Goal: Task Accomplishment & Management: Manage account settings

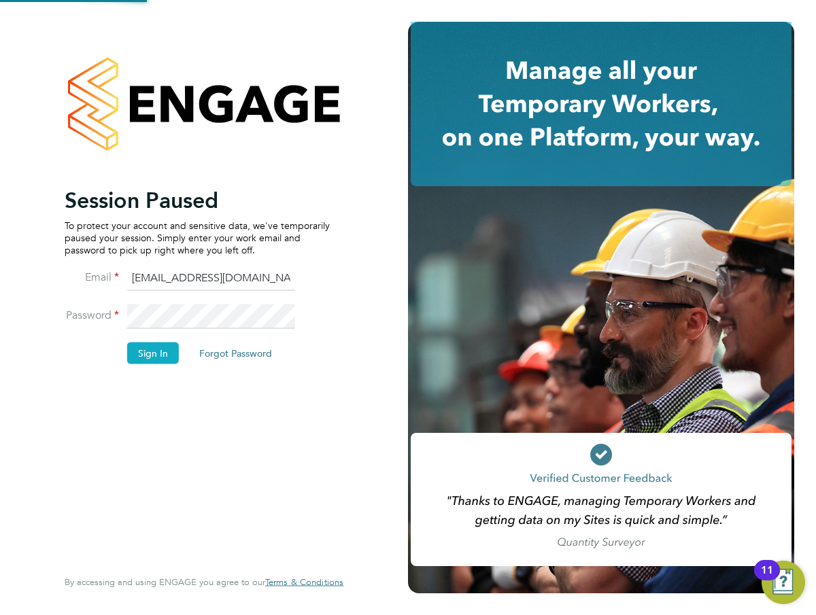
click at [167, 351] on button "Sign In" at bounding box center [153, 353] width 52 height 22
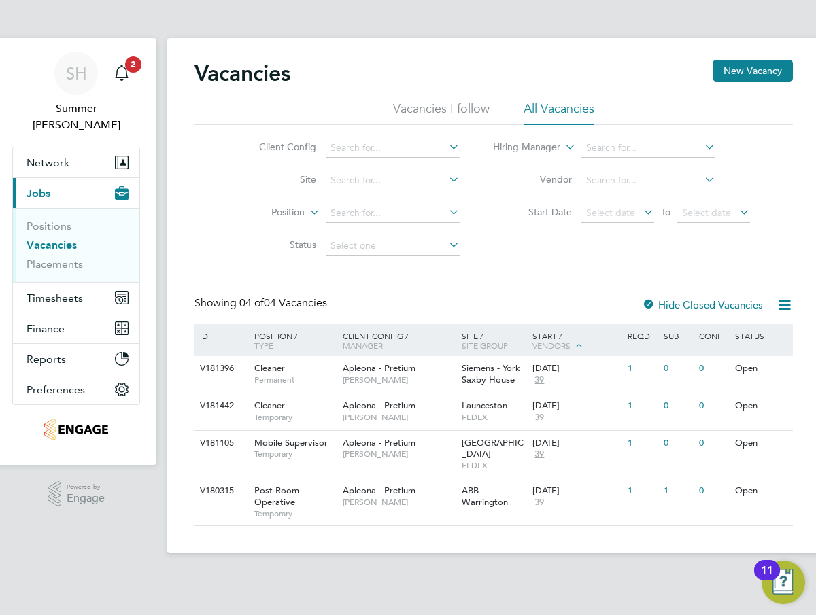
click at [721, 256] on div "Client Config Site Position Status Hiring Manager Vendor Start Date Select date…" at bounding box center [493, 193] width 598 height 137
click at [129, 83] on div "Main navigation" at bounding box center [121, 73] width 27 height 27
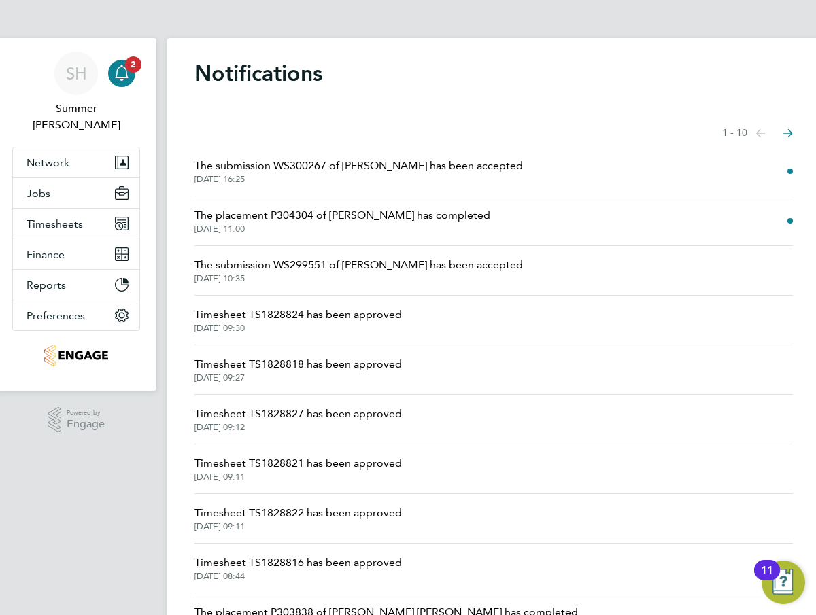
click at [456, 166] on span "The submission WS300267 of Joyclyn Danquah has been accepted" at bounding box center [358, 166] width 328 height 16
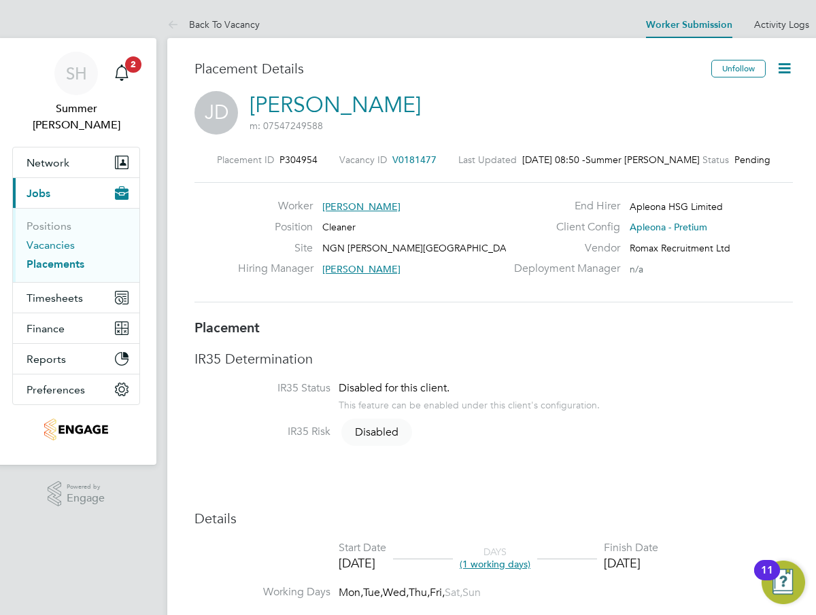
click at [64, 239] on link "Vacancies" at bounding box center [51, 245] width 48 height 13
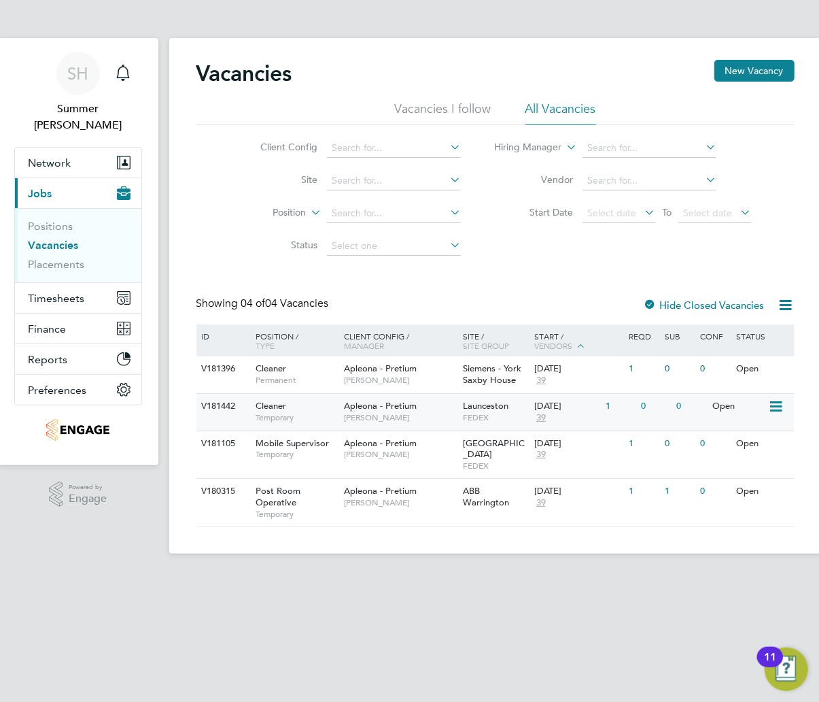
click at [477, 419] on span "FEDEX" at bounding box center [495, 417] width 65 height 11
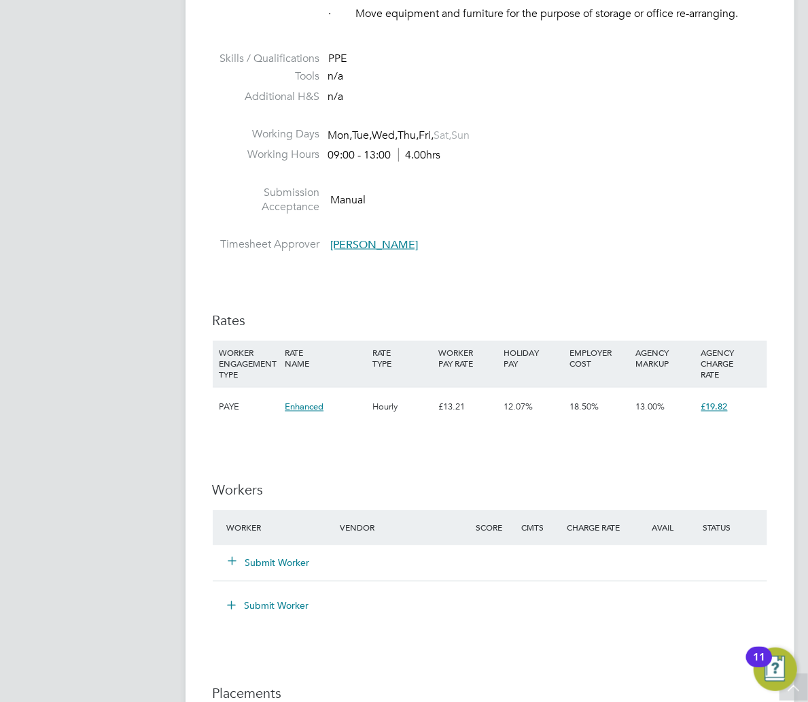
scroll to position [997, 0]
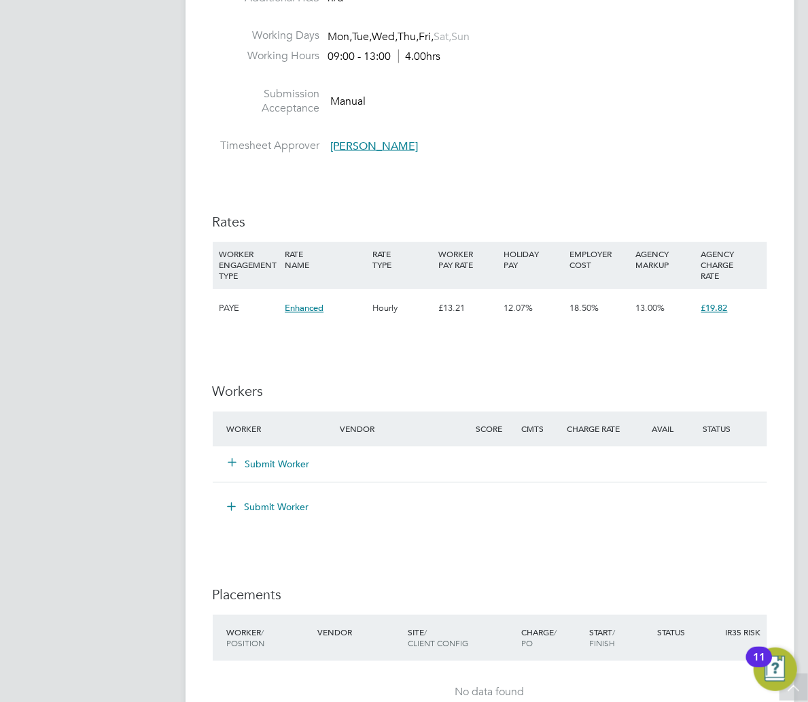
drag, startPoint x: 284, startPoint y: 457, endPoint x: 287, endPoint y: 465, distance: 8.8
click at [284, 457] on div "Submit Worker" at bounding box center [292, 464] width 136 height 24
click at [287, 465] on button "Submit Worker" at bounding box center [270, 465] width 82 height 14
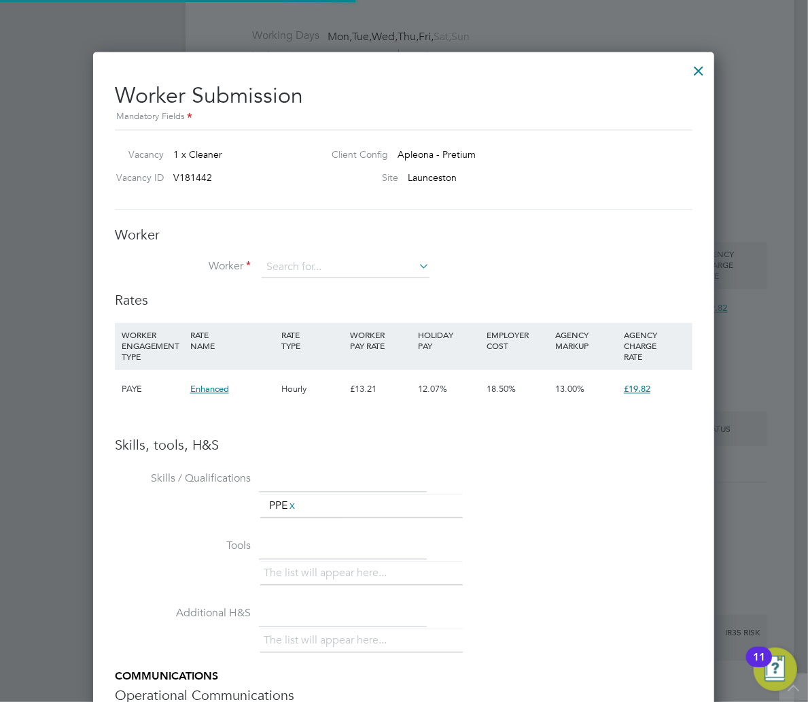
scroll to position [41, 91]
click at [689, 74] on div at bounding box center [699, 67] width 24 height 24
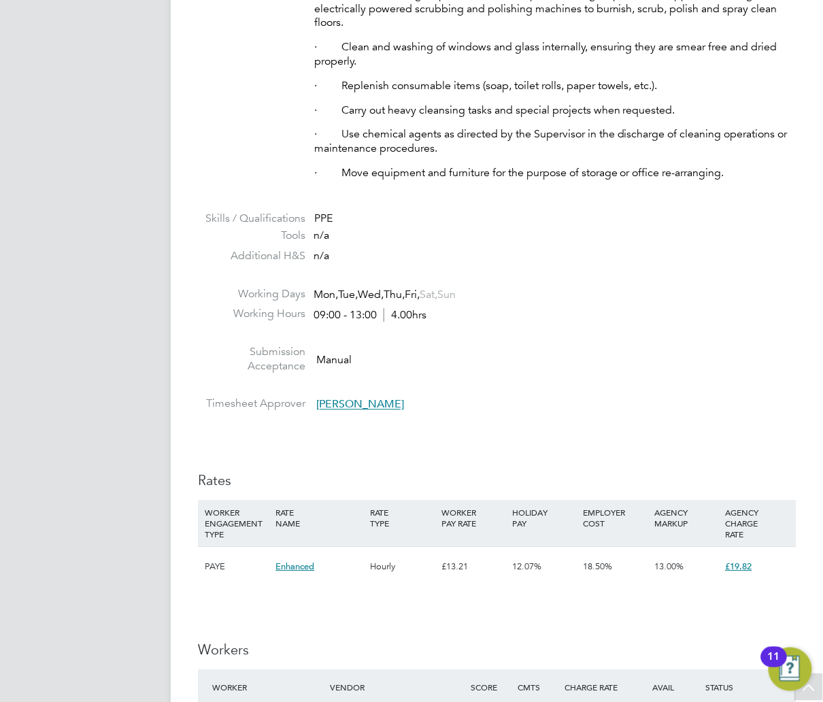
scroll to position [41, 95]
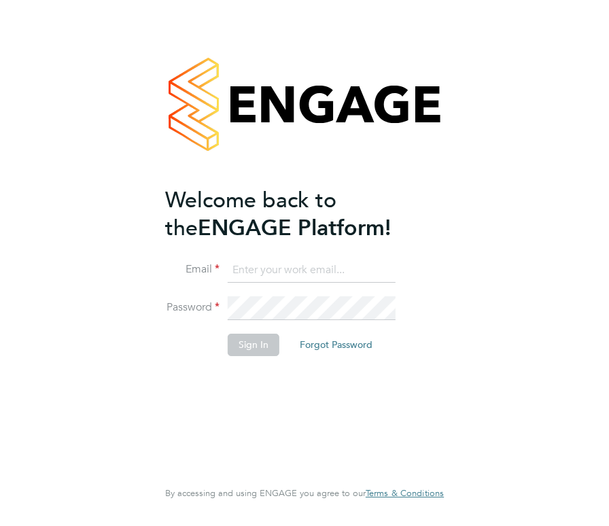
type input "[EMAIL_ADDRESS][DOMAIN_NAME]"
click at [242, 350] on button "Sign In" at bounding box center [254, 345] width 52 height 22
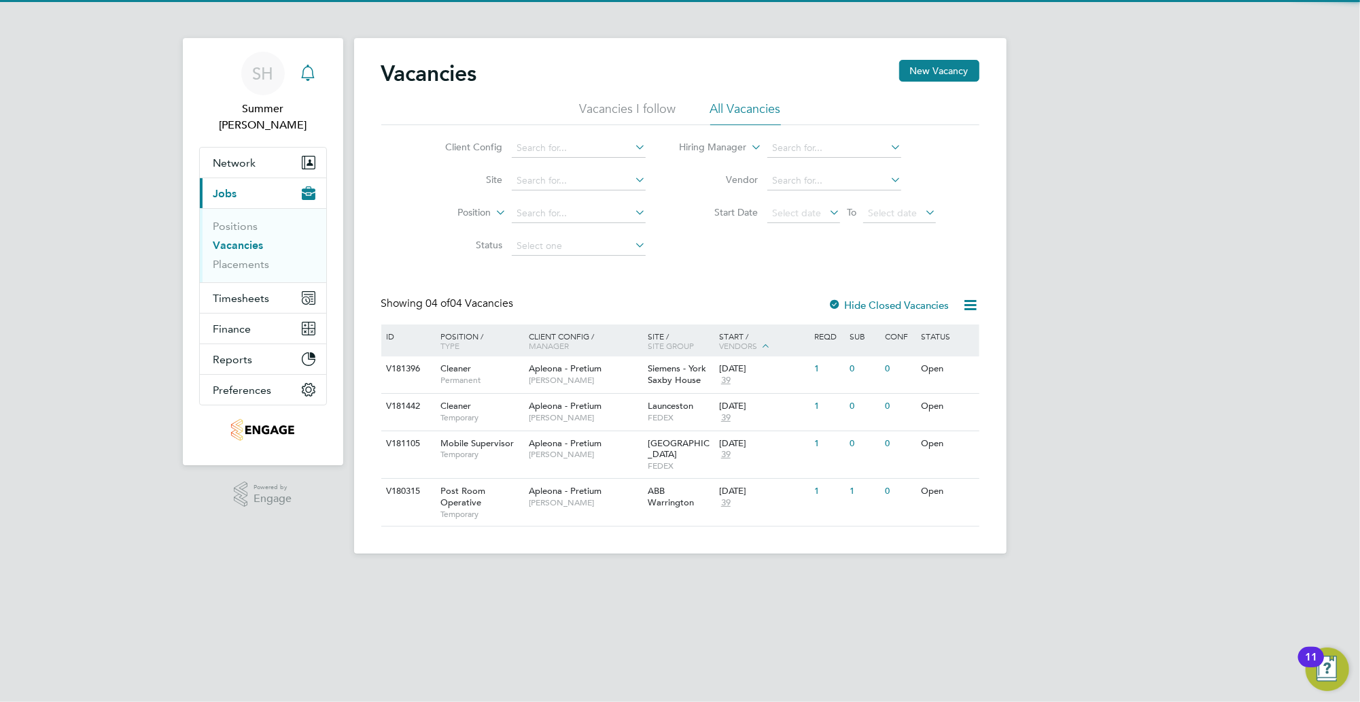
click at [320, 68] on div "Main navigation" at bounding box center [307, 73] width 27 height 27
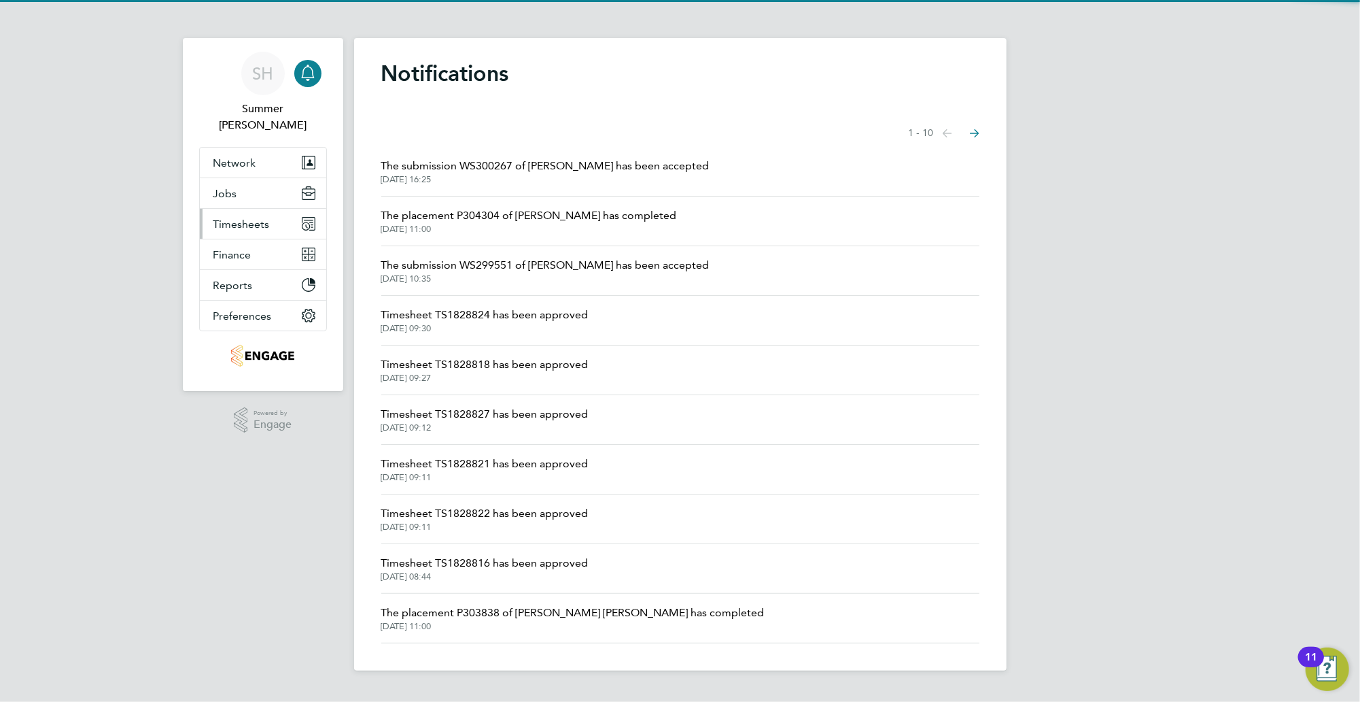
click at [245, 218] on span "Timesheets" at bounding box center [241, 224] width 56 height 13
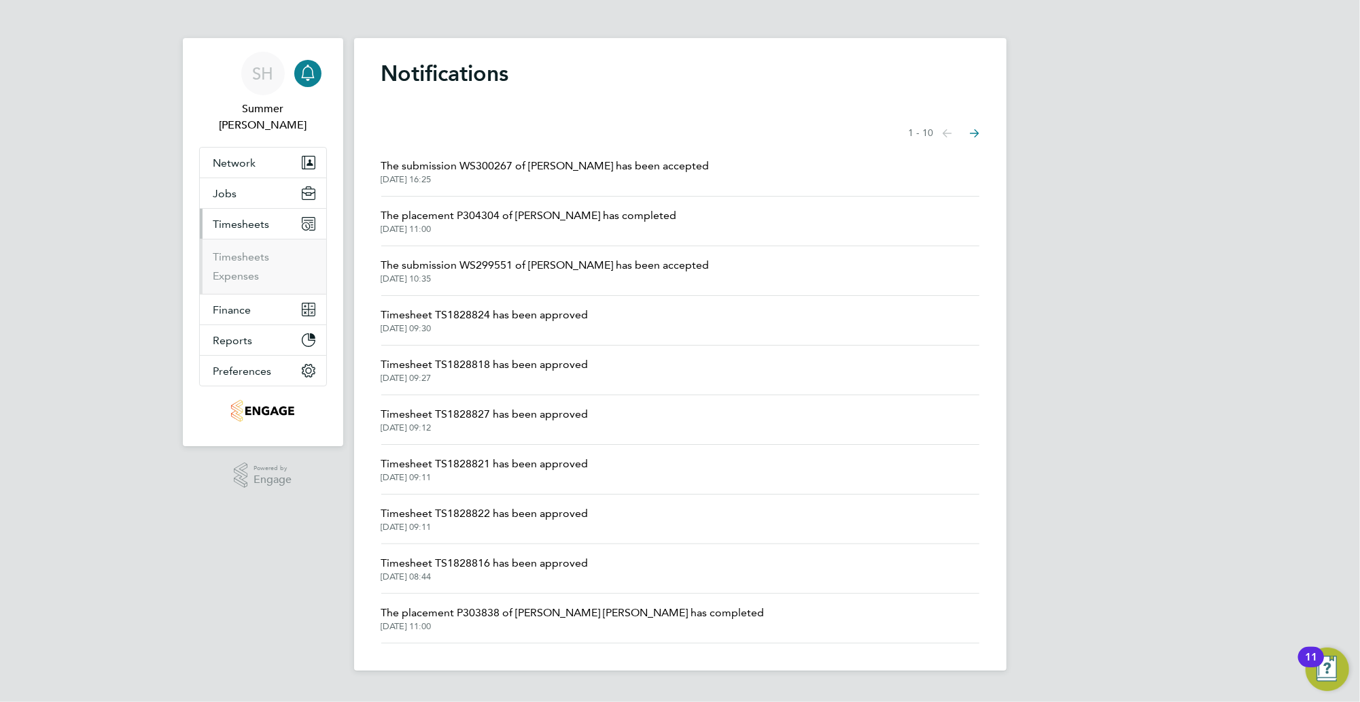
click at [248, 239] on ul "Timesheets Expenses" at bounding box center [263, 266] width 126 height 55
click at [249, 250] on link "Timesheets" at bounding box center [241, 256] width 56 height 13
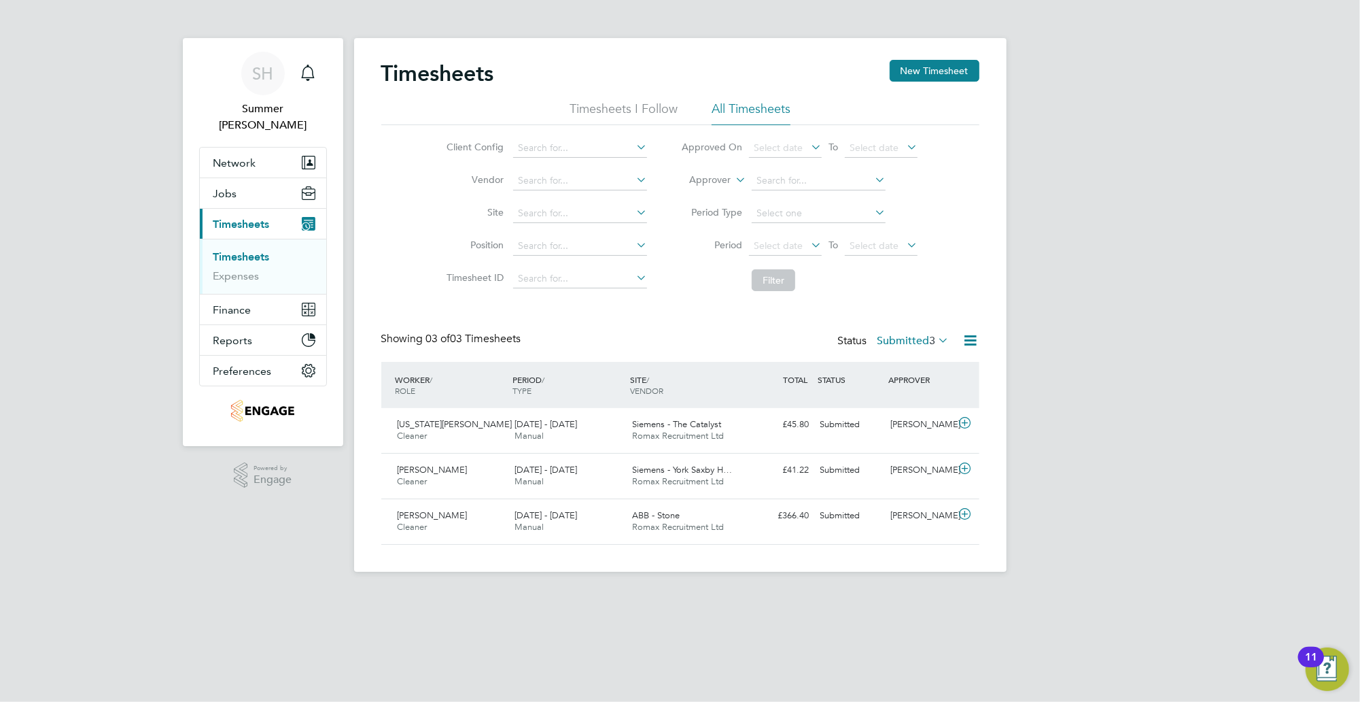
click at [922, 339] on label "Submitted 3" at bounding box center [914, 341] width 72 height 14
click at [1096, 354] on div "SH Summer Hadden Notifications Applications: Network Team Members Businesses Si…" at bounding box center [680, 297] width 1360 height 594
click at [868, 439] on div "Montana Moore Cleaner 20 - 26 Sep 2025 20 - 26 Sep 2025 Manual Siemens - The Ca…" at bounding box center [680, 430] width 598 height 45
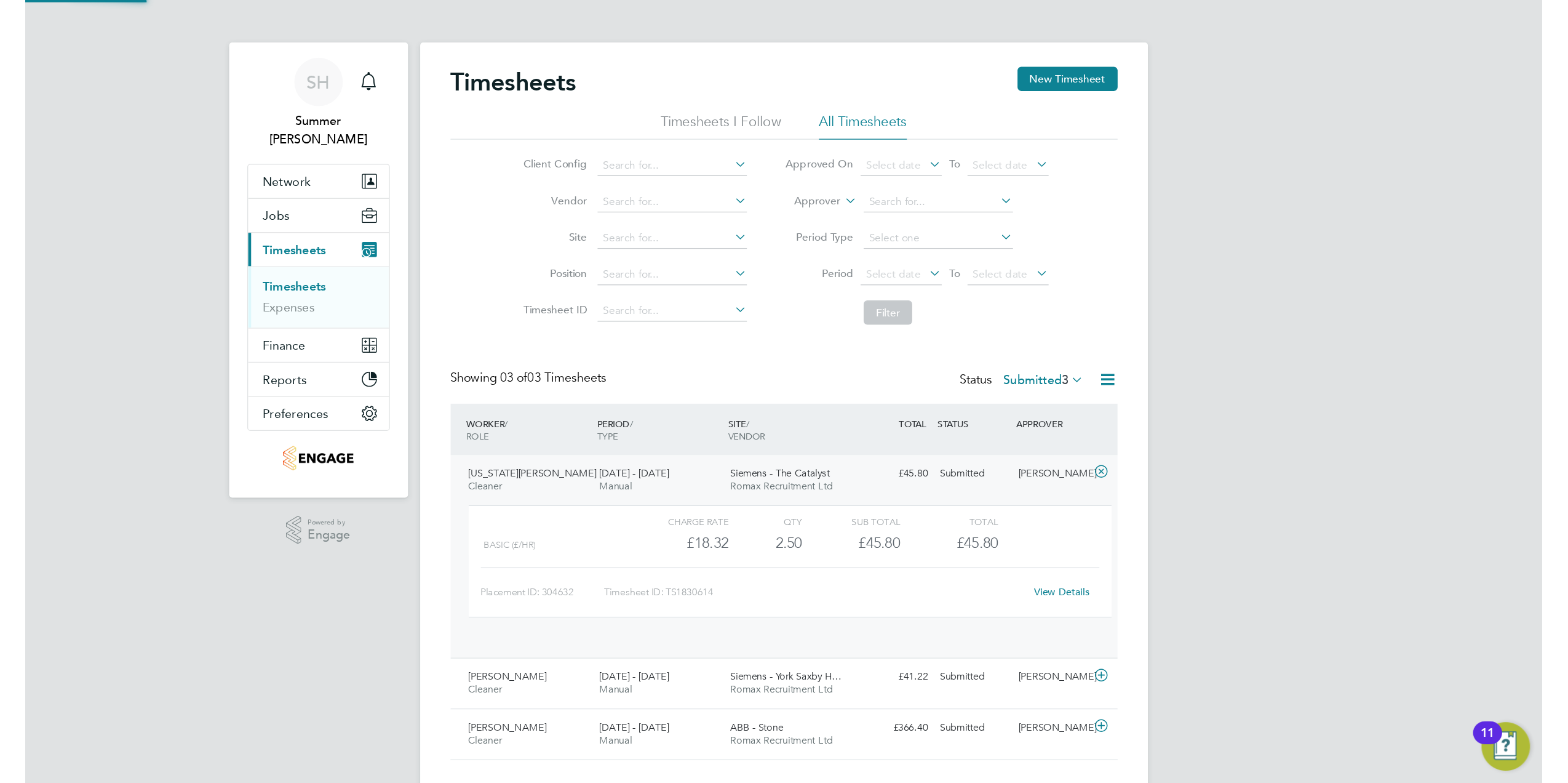
scroll to position [20, 119]
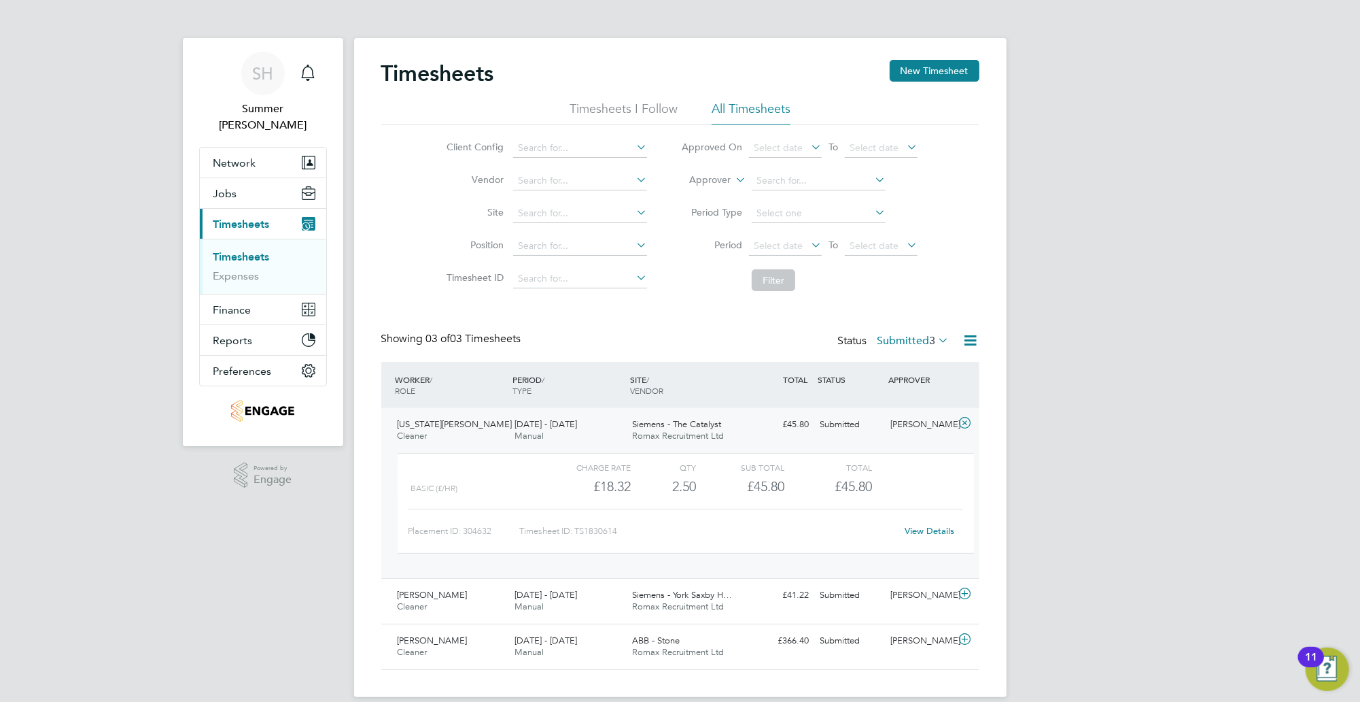
click at [931, 531] on link "View Details" at bounding box center [930, 531] width 50 height 12
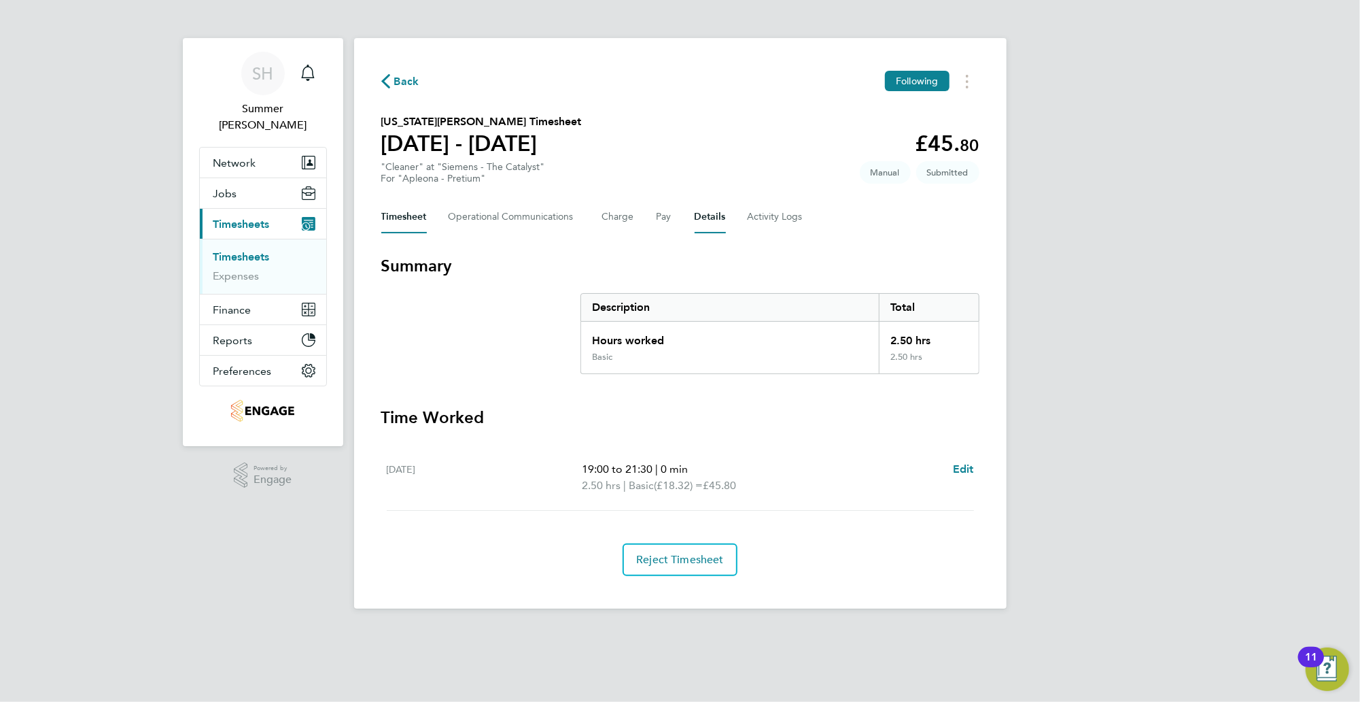
click at [705, 219] on button "Details" at bounding box center [710, 217] width 31 height 33
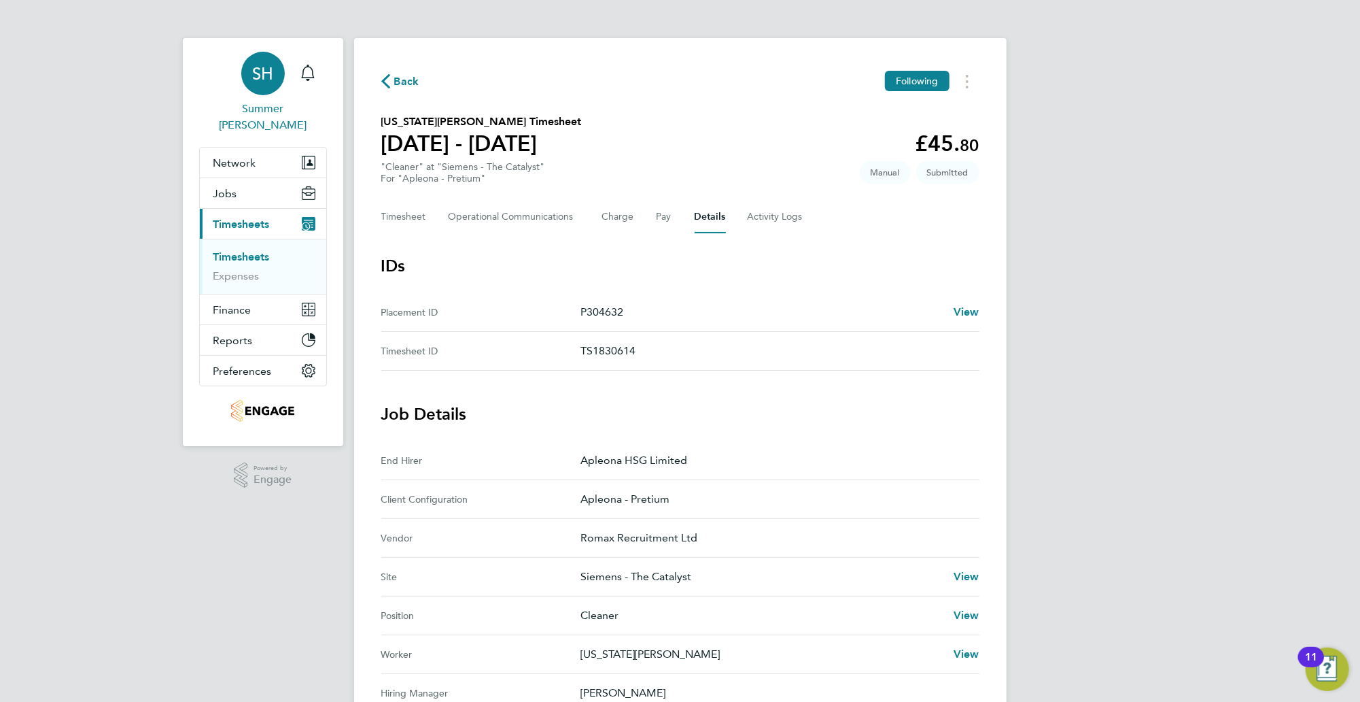
click at [322, 68] on link "SH Summer [PERSON_NAME]" at bounding box center [263, 93] width 128 height 82
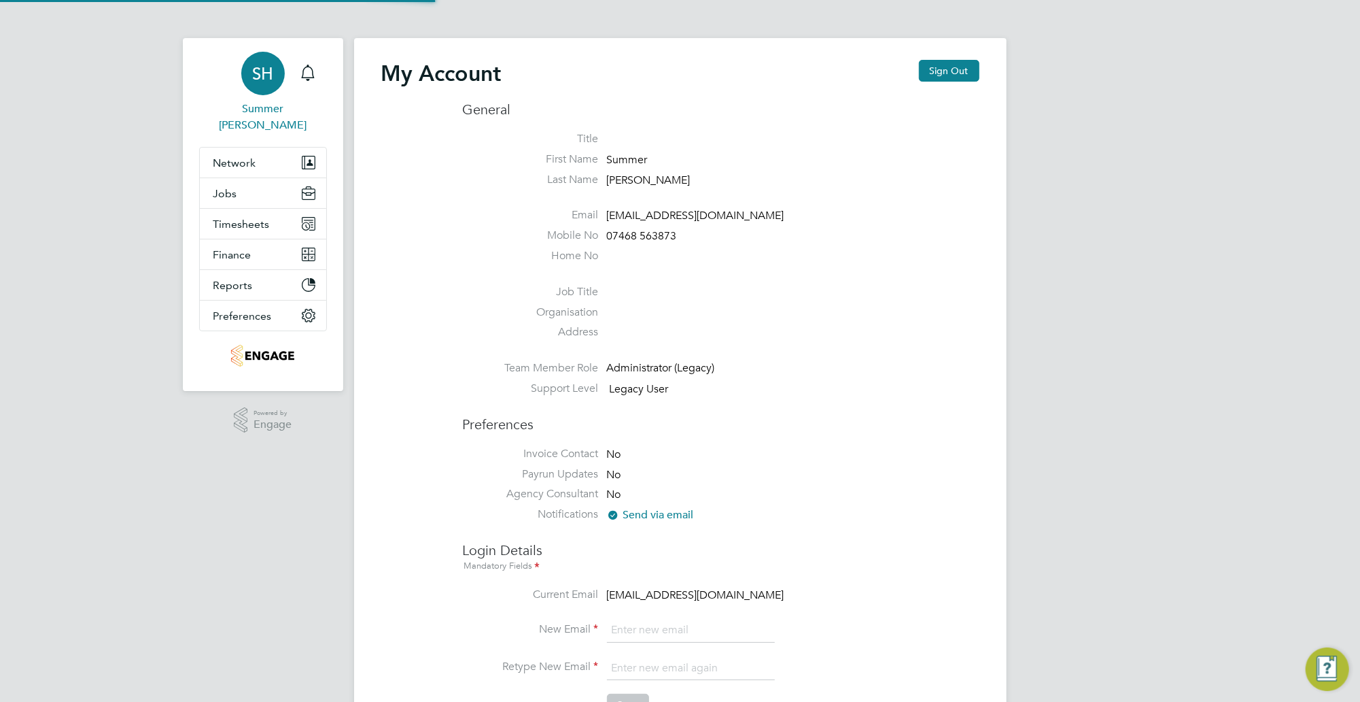
type input "[EMAIL_ADDRESS][DOMAIN_NAME]"
click at [316, 72] on icon "Main navigation" at bounding box center [308, 73] width 16 height 16
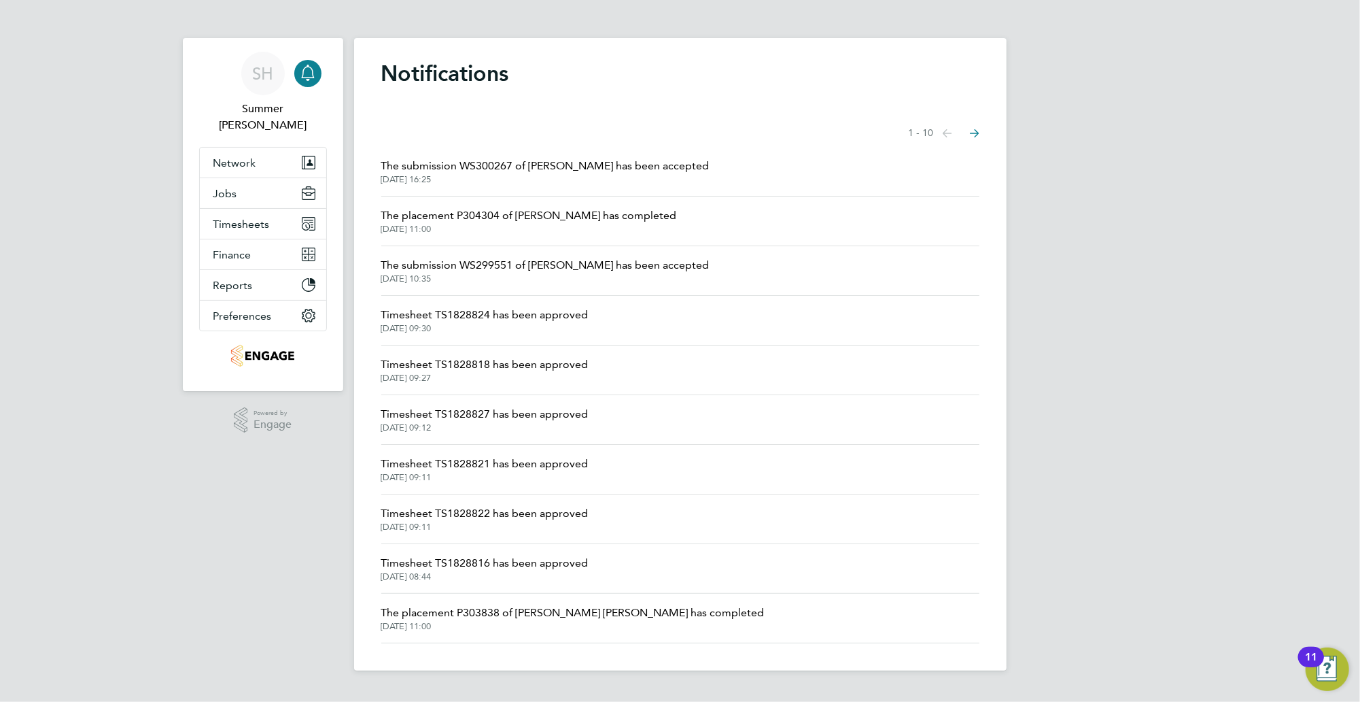
click at [977, 134] on icon "Select page of notifications list" at bounding box center [975, 133] width 10 height 9
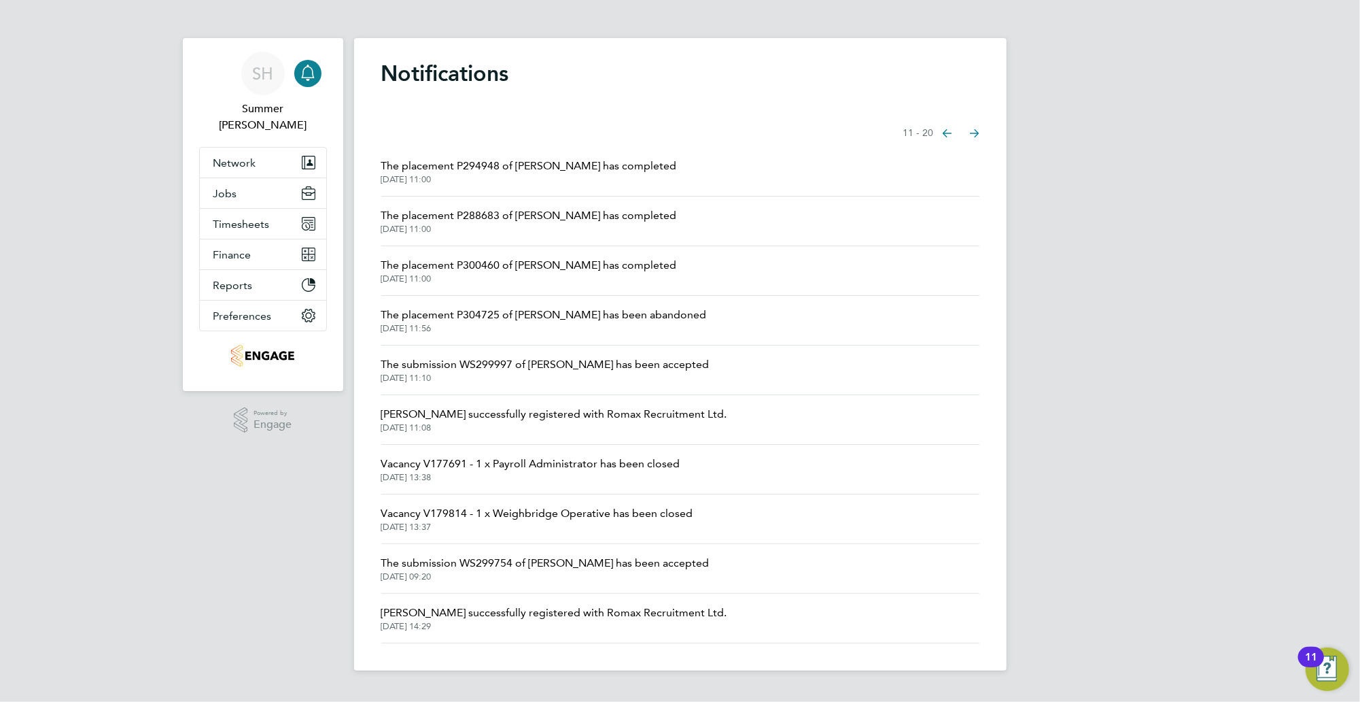
click at [977, 134] on icon "Select page of notifications list" at bounding box center [975, 133] width 10 height 9
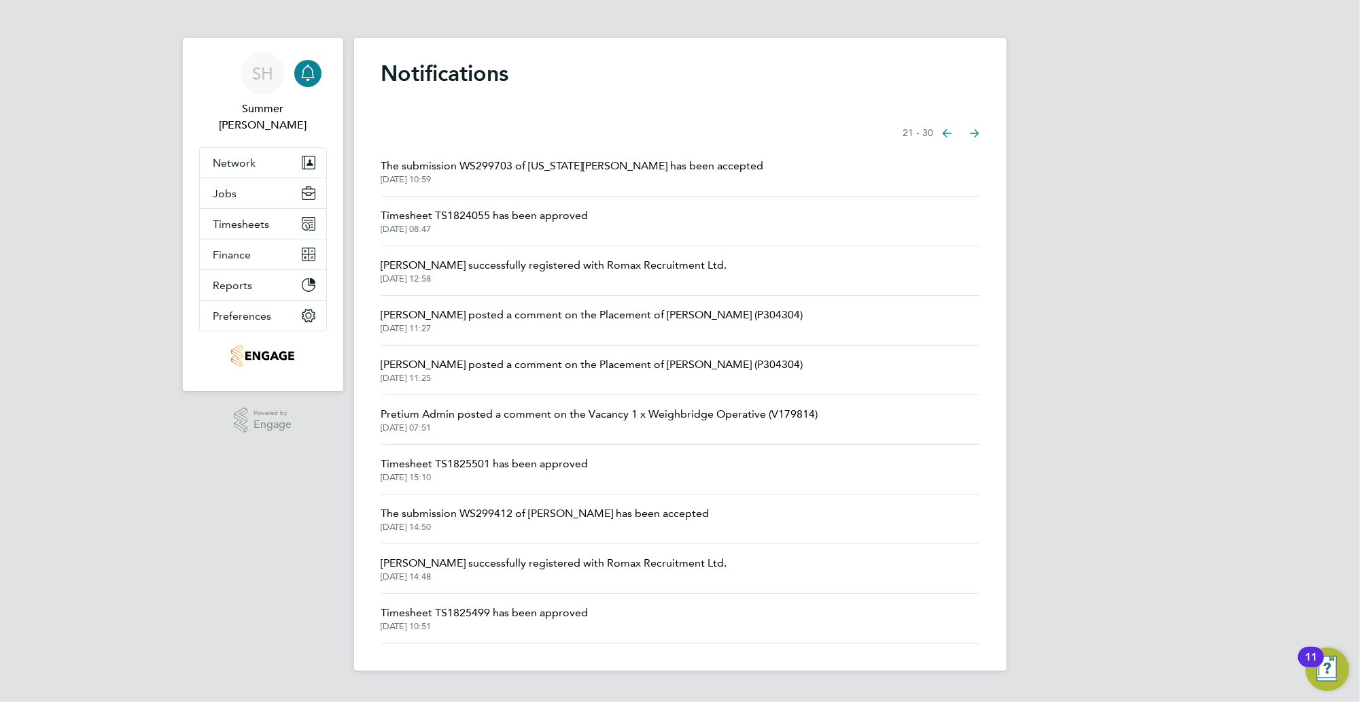
click at [977, 134] on icon "Select page of notifications list" at bounding box center [975, 133] width 10 height 9
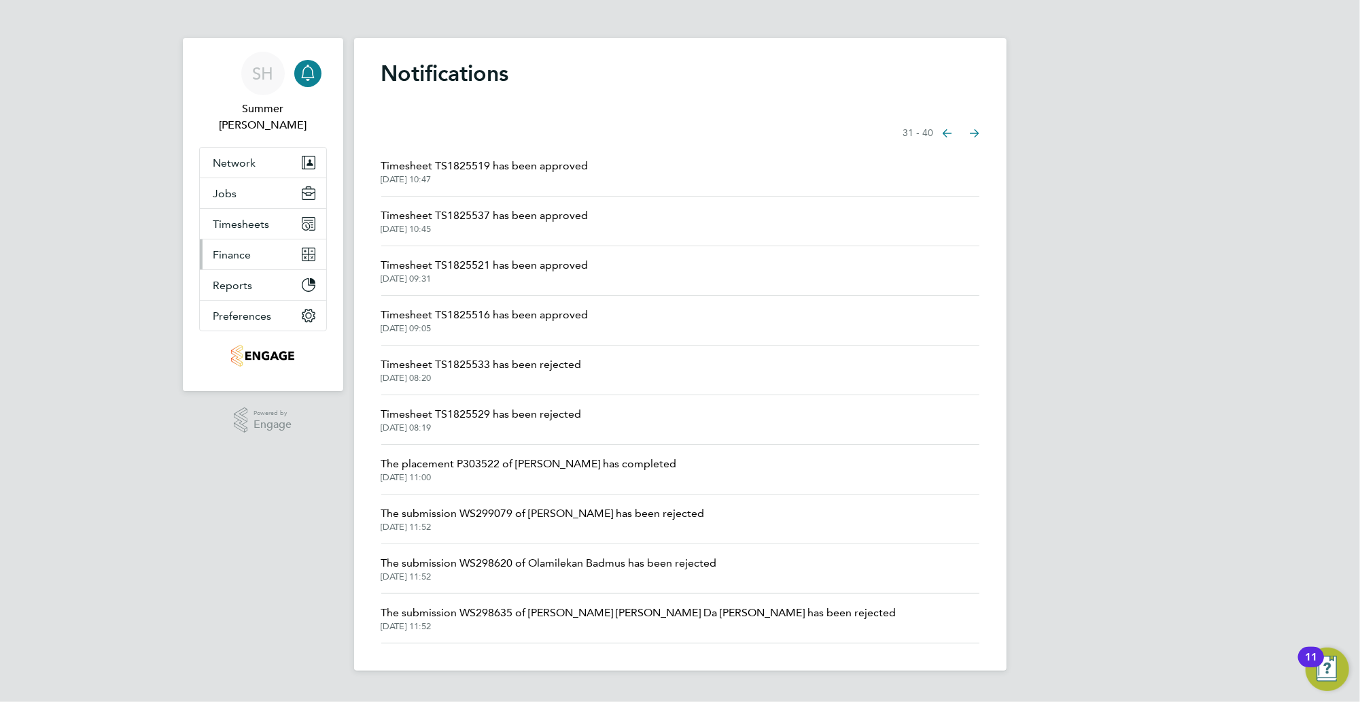
drag, startPoint x: 243, startPoint y: 226, endPoint x: 243, endPoint y: 215, distance: 11.6
click at [243, 239] on button "Finance" at bounding box center [263, 254] width 126 height 30
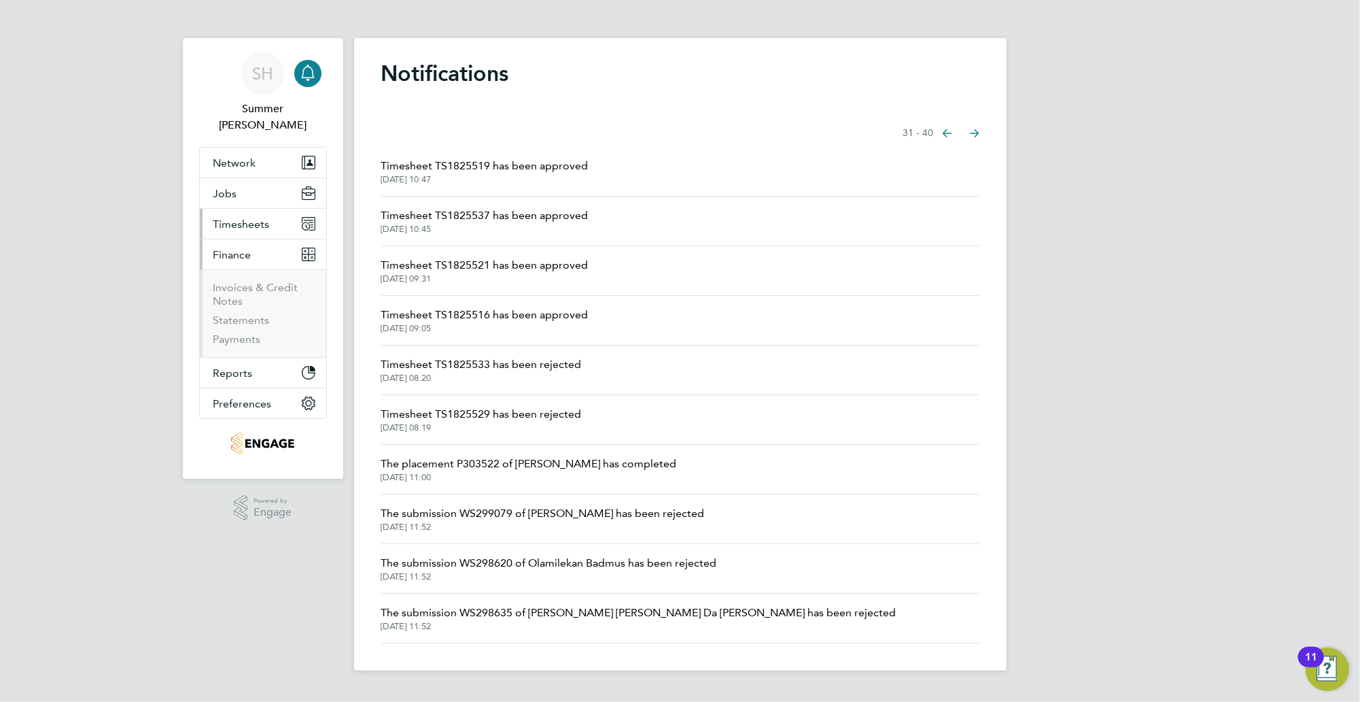
click at [245, 218] on span "Timesheets" at bounding box center [241, 224] width 56 height 13
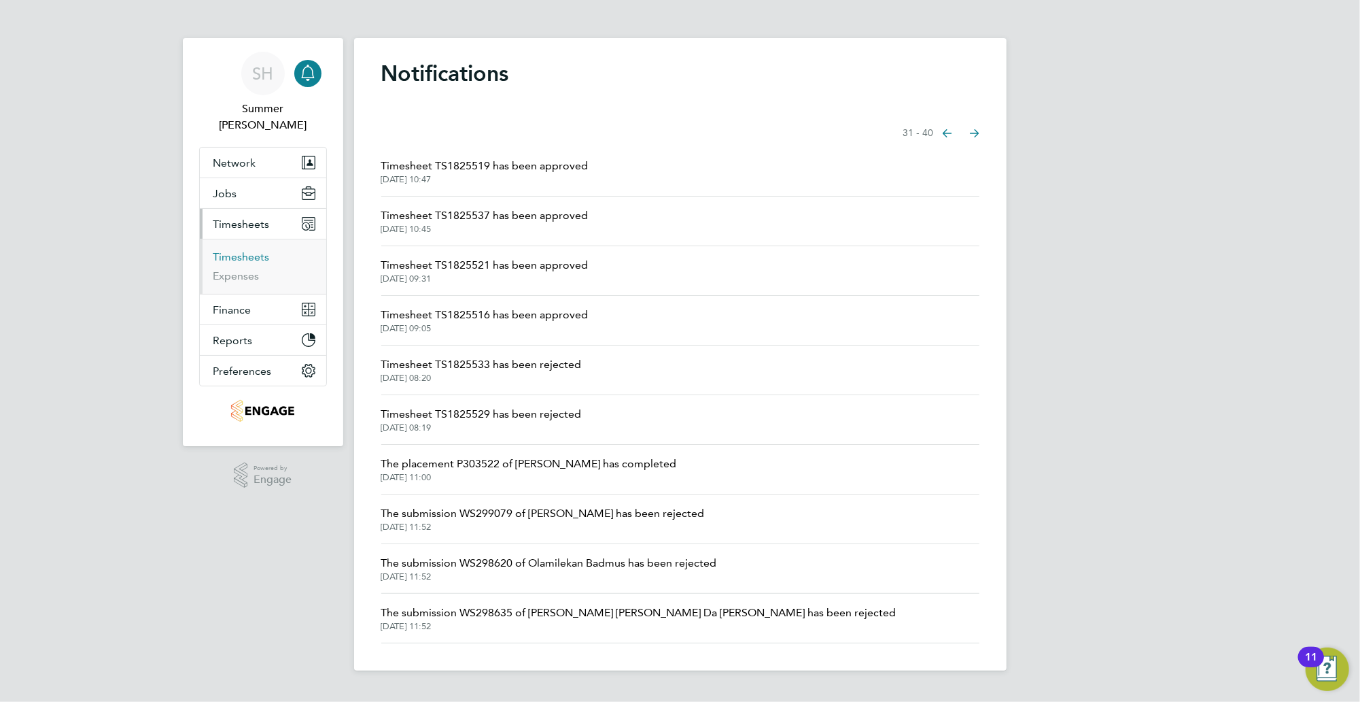
click at [254, 250] on link "Timesheets" at bounding box center [241, 256] width 56 height 13
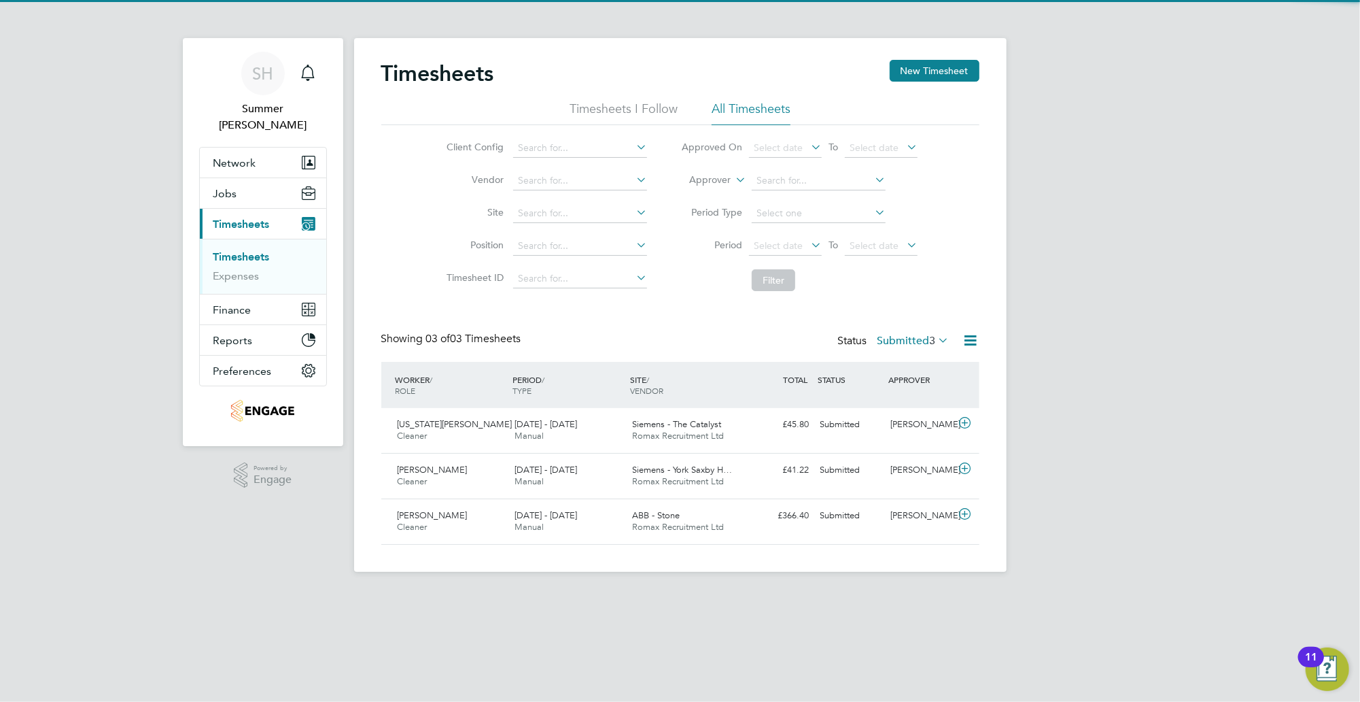
click at [892, 344] on label "Submitted 3" at bounding box center [914, 341] width 72 height 14
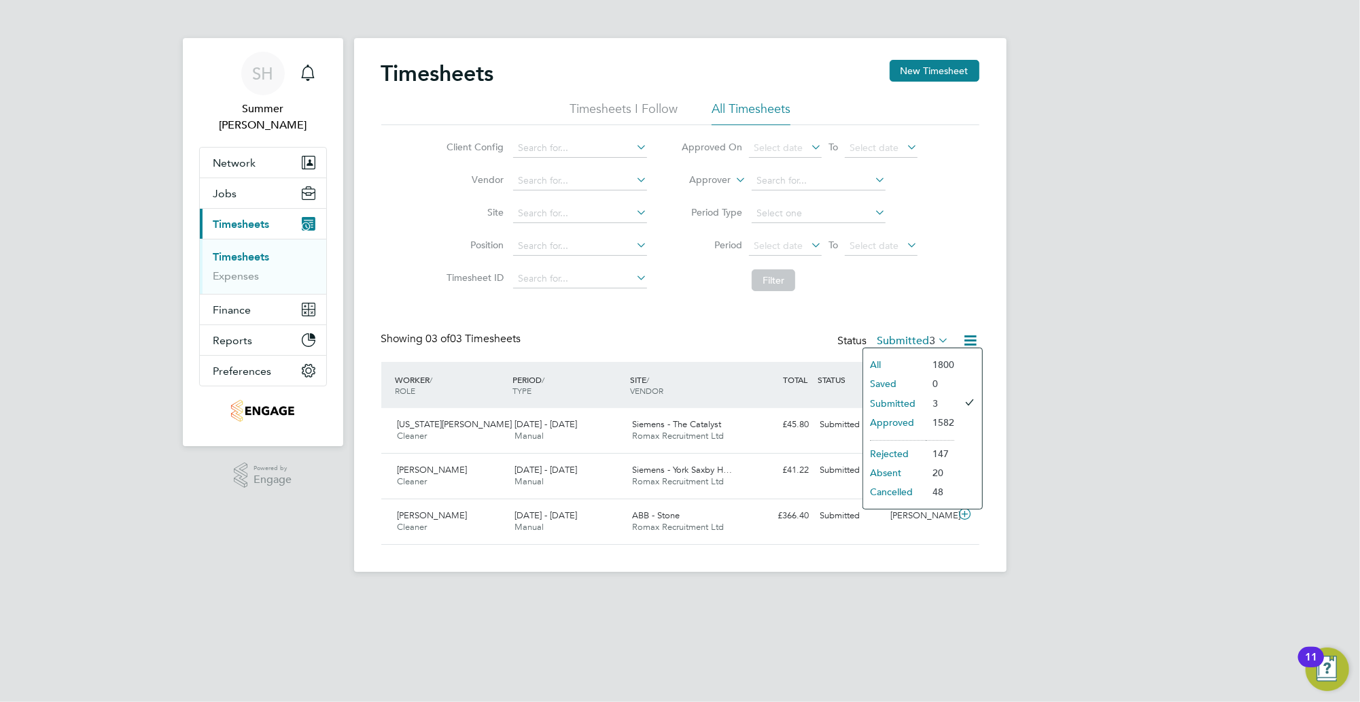
click at [909, 422] on li "Approved" at bounding box center [894, 422] width 63 height 19
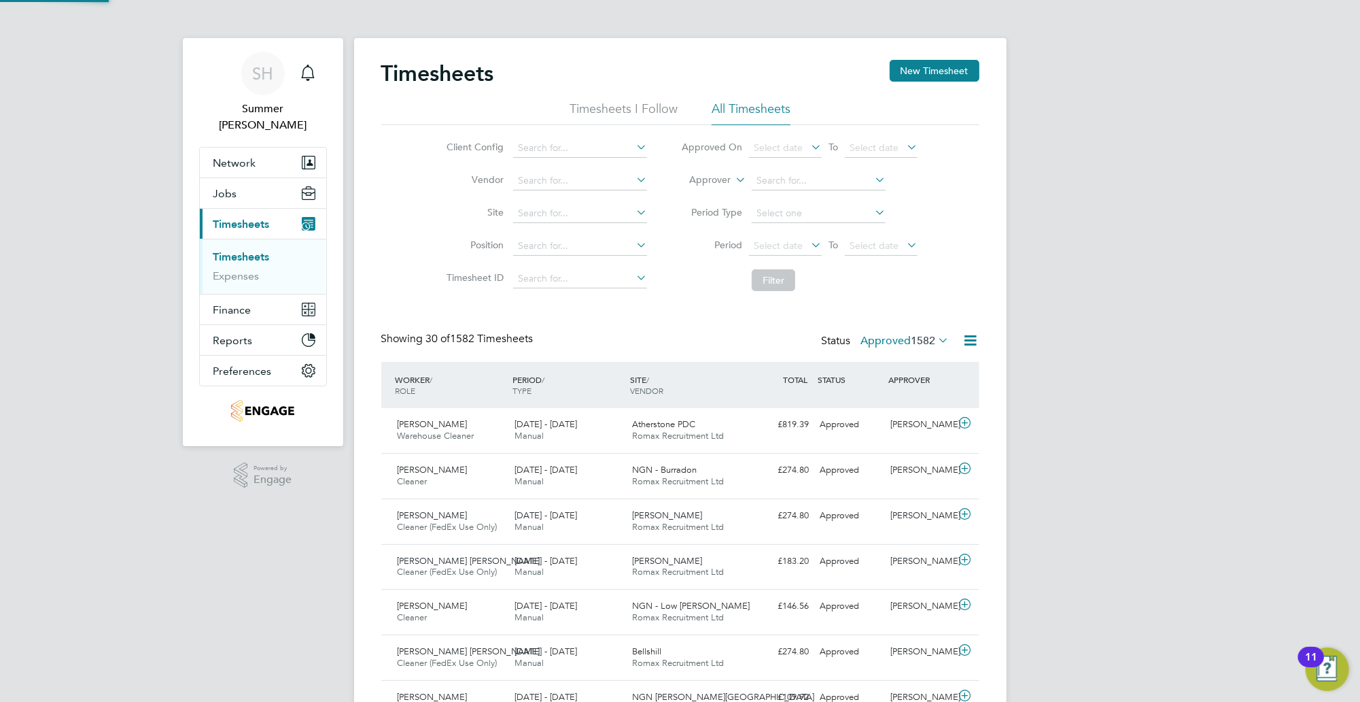
scroll to position [34, 118]
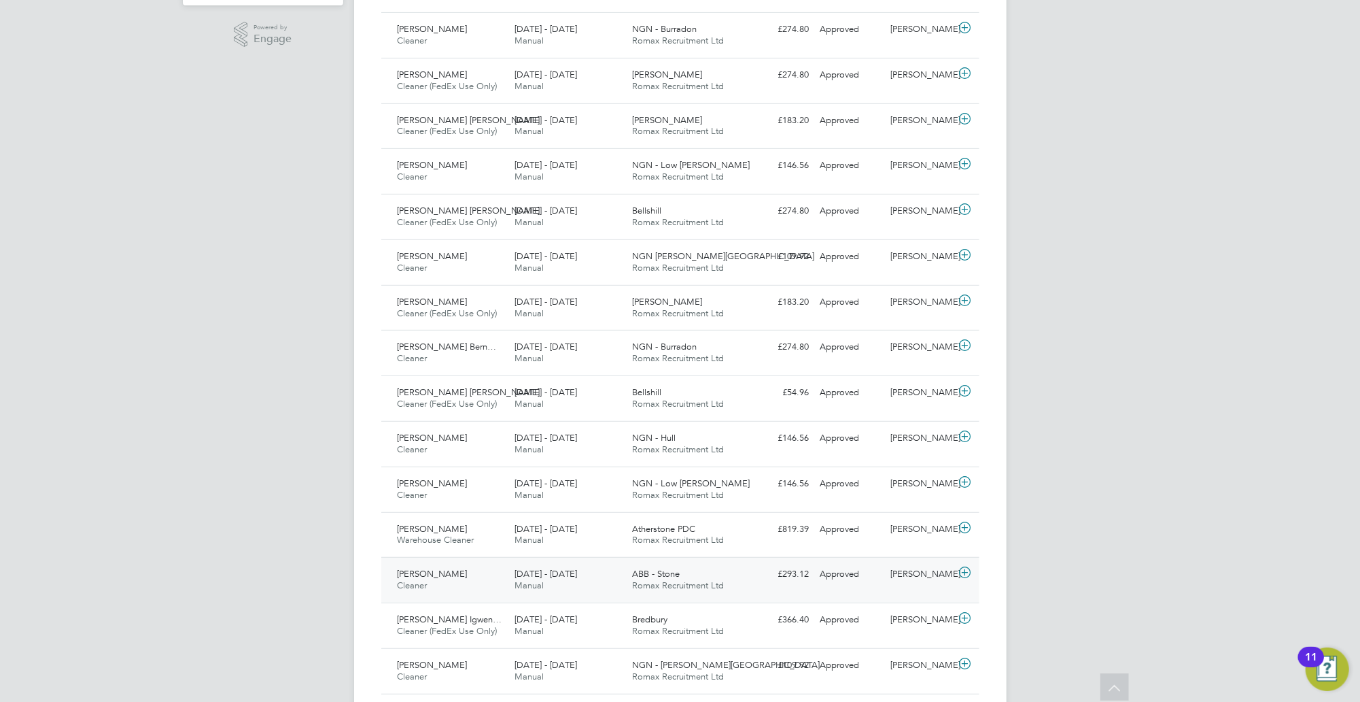
click at [517, 590] on span "Manual" at bounding box center [529, 585] width 29 height 12
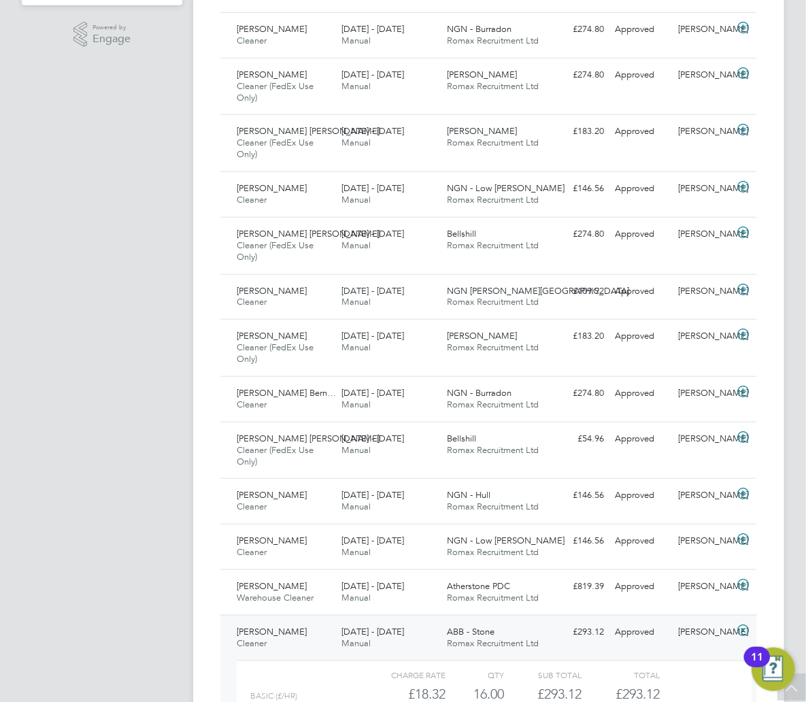
scroll to position [34, 101]
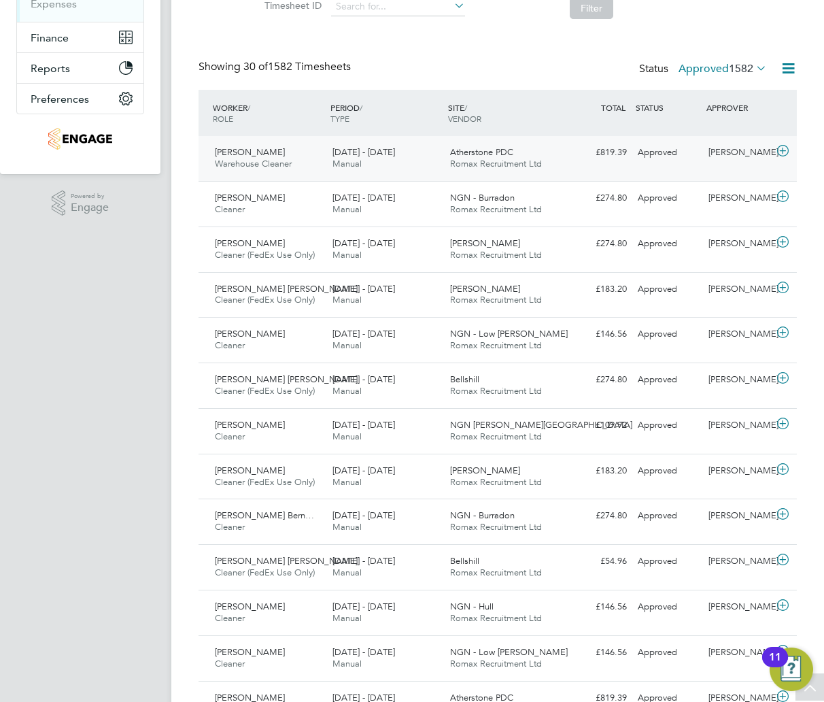
click at [419, 154] on div "[DATE] - [DATE] Manual" at bounding box center [386, 158] width 118 height 34
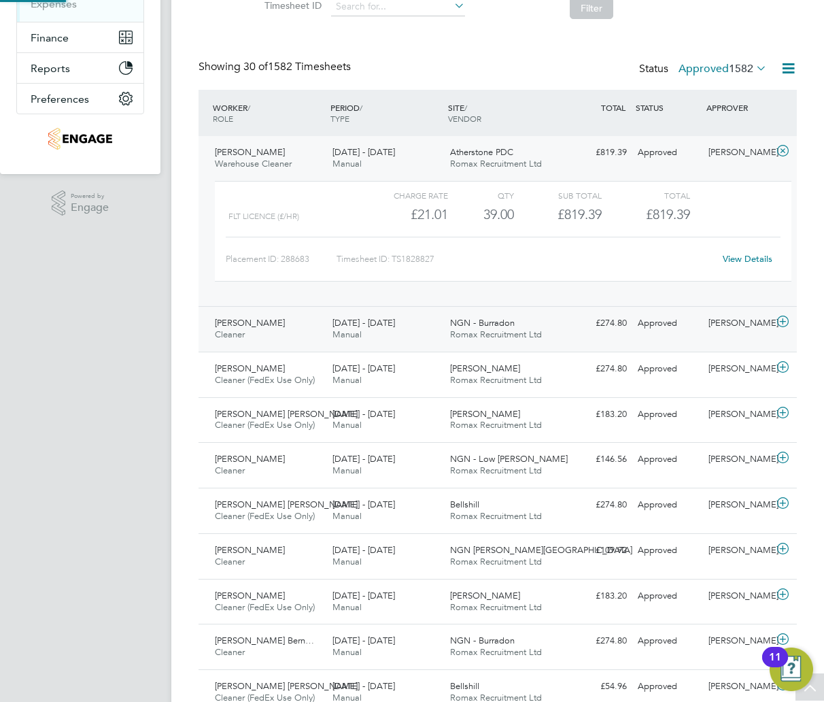
click at [426, 319] on div "[DATE] - [DATE] Manual" at bounding box center [386, 329] width 118 height 34
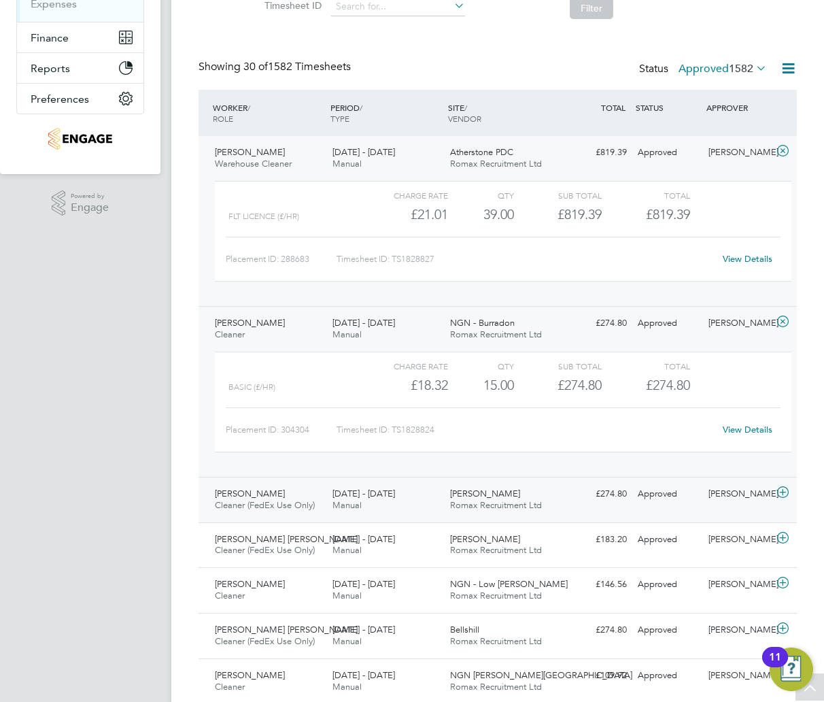
click at [427, 509] on div "[DATE] - [DATE] Manual" at bounding box center [386, 500] width 118 height 34
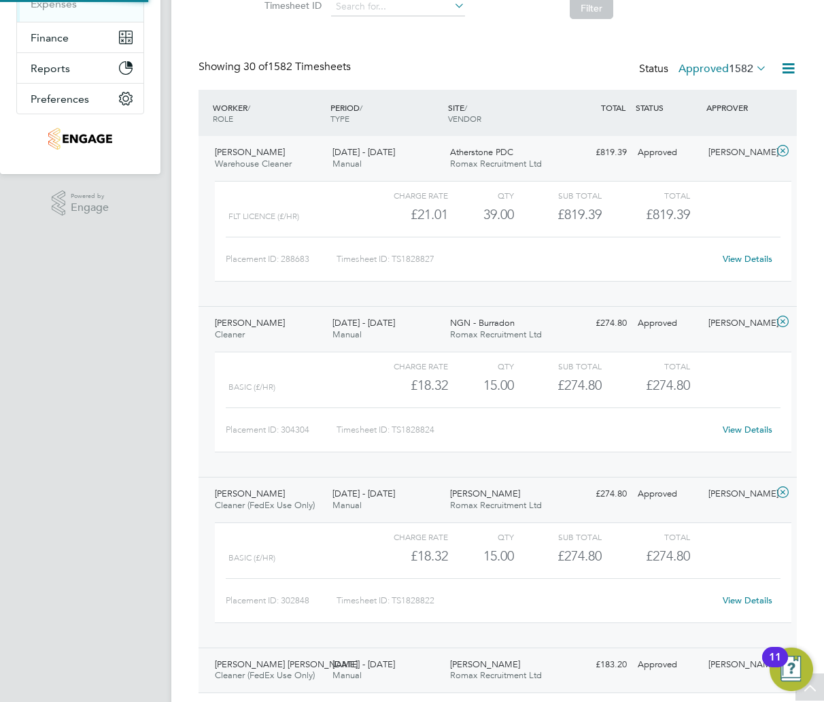
click at [428, 670] on div "[DATE] - [DATE] Manual" at bounding box center [386, 670] width 118 height 34
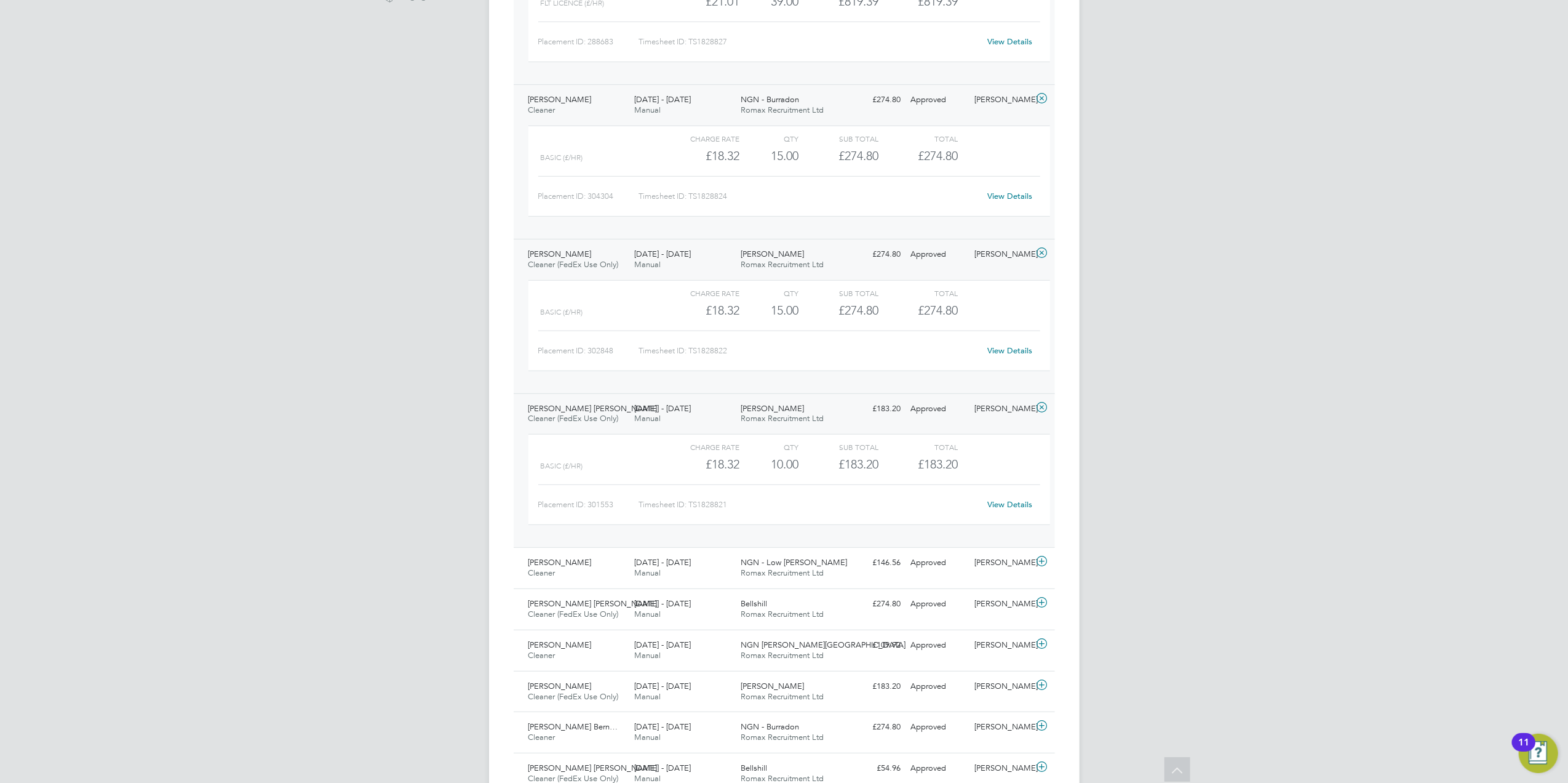
scroll to position [492, 0]
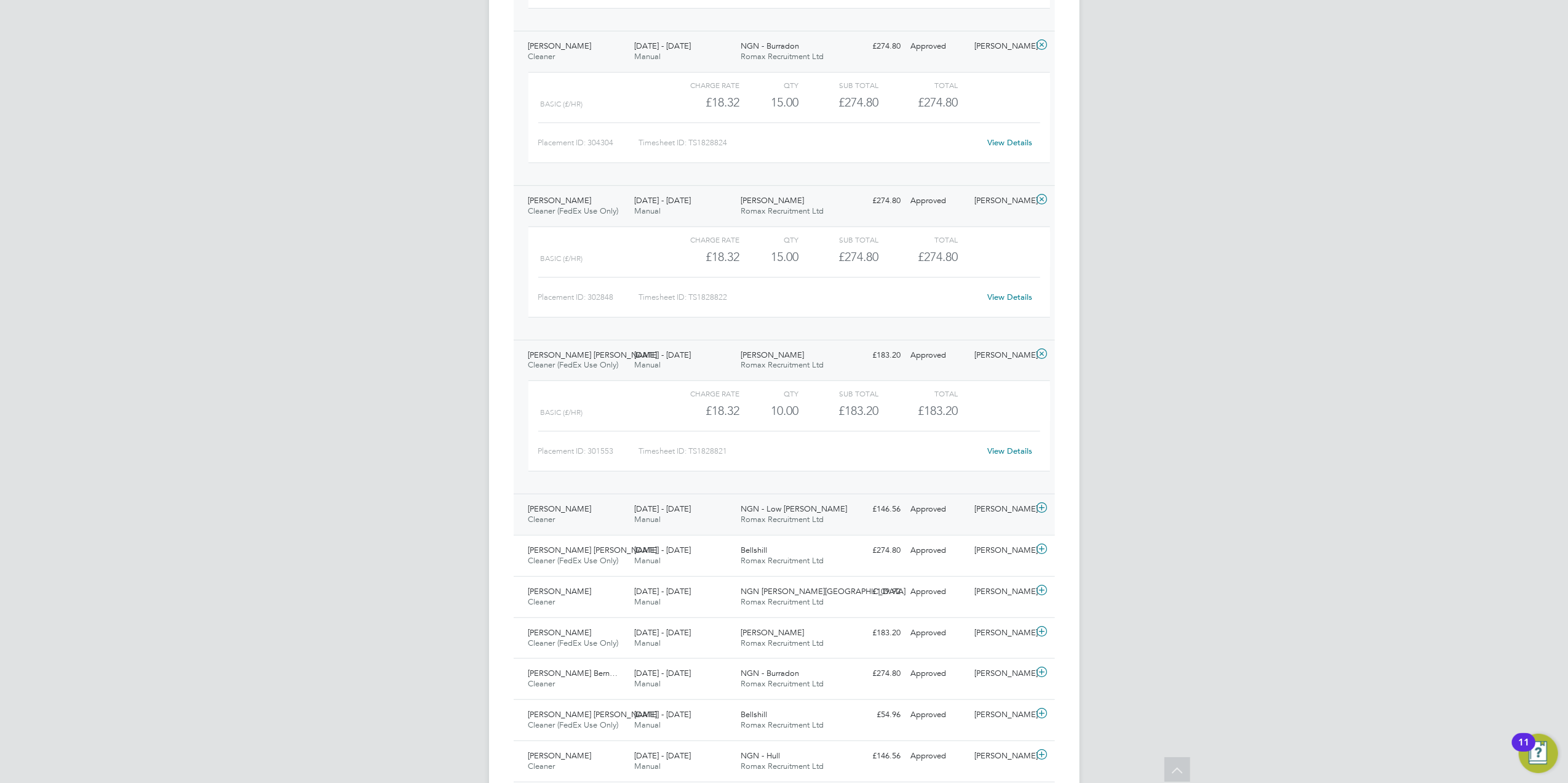
drag, startPoint x: 675, startPoint y: 517, endPoint x: 681, endPoint y: 533, distance: 17.1
click at [675, 514] on span "[DATE] - [DATE]" at bounding box center [662, 509] width 57 height 11
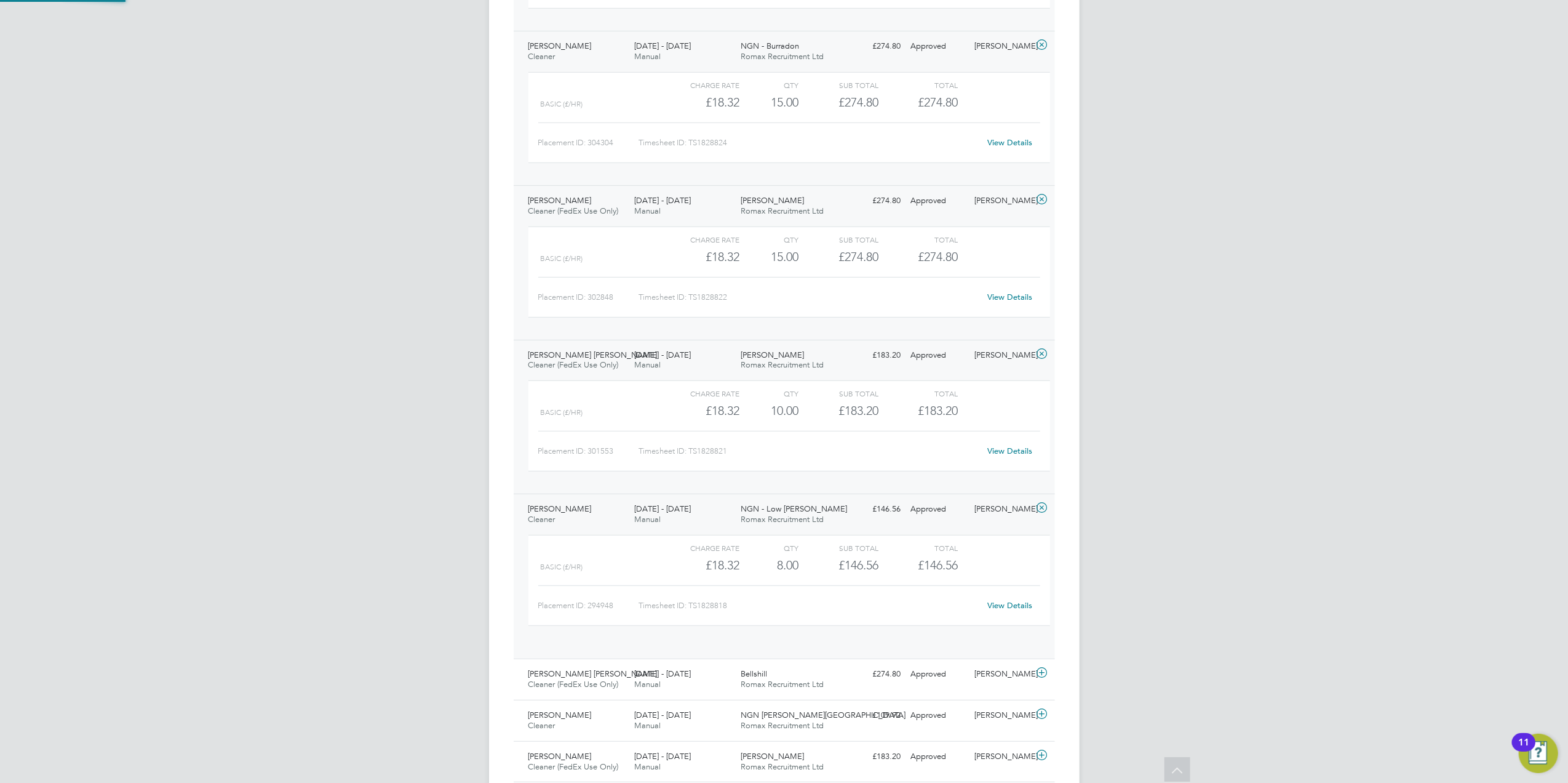
scroll to position [20, 119]
click at [674, 635] on span "[DATE] - [DATE]" at bounding box center [662, 664] width 57 height 11
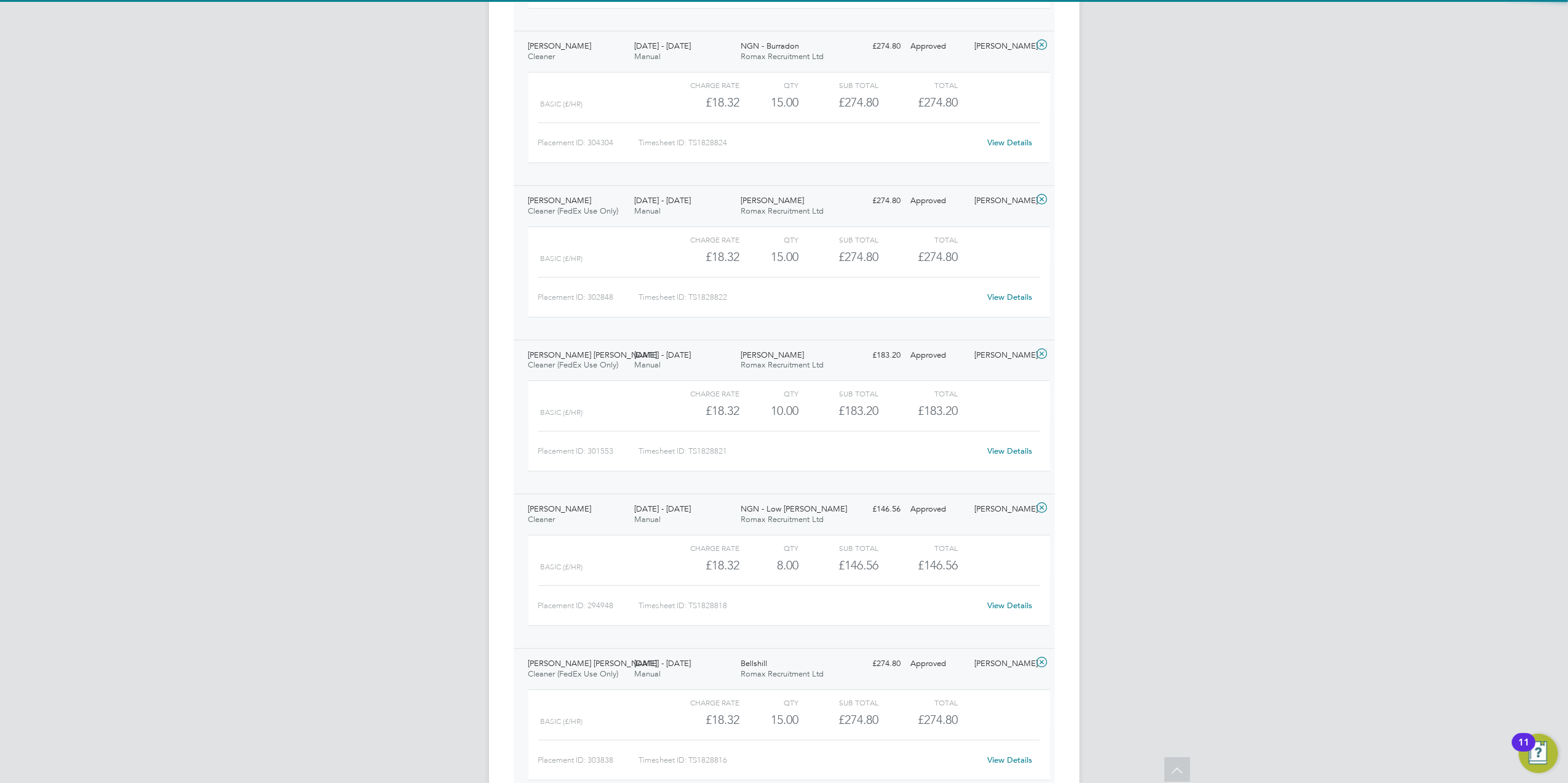
click at [698, 366] on div "[DATE] - [DATE] Manual" at bounding box center [682, 360] width 107 height 31
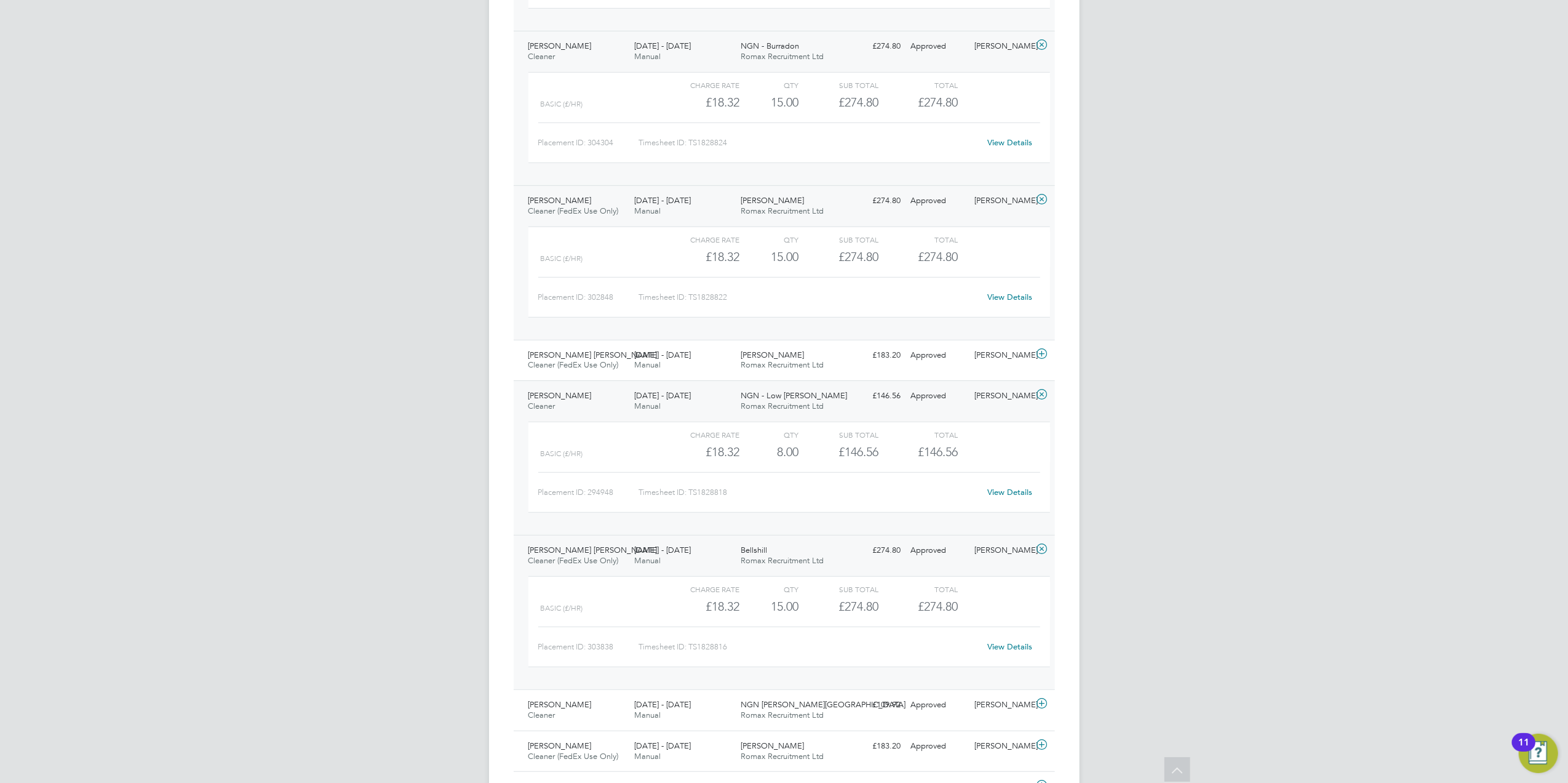
drag, startPoint x: 700, startPoint y: 215, endPoint x: 694, endPoint y: 180, distance: 35.5
click at [700, 215] on div "[DATE] - [DATE] Manual" at bounding box center [682, 206] width 107 height 31
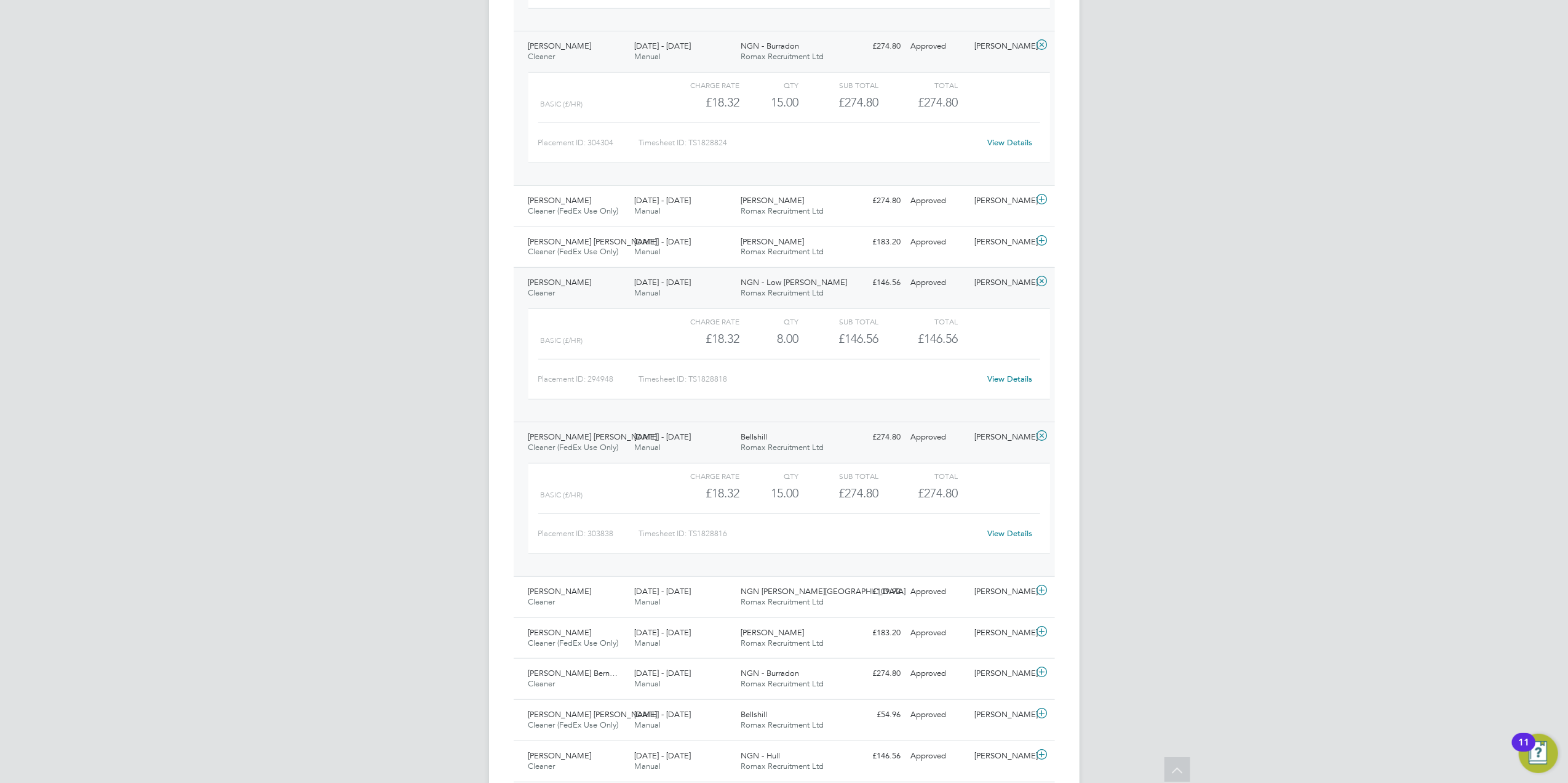
click at [697, 64] on div "[DATE] - [DATE] Manual" at bounding box center [682, 52] width 107 height 31
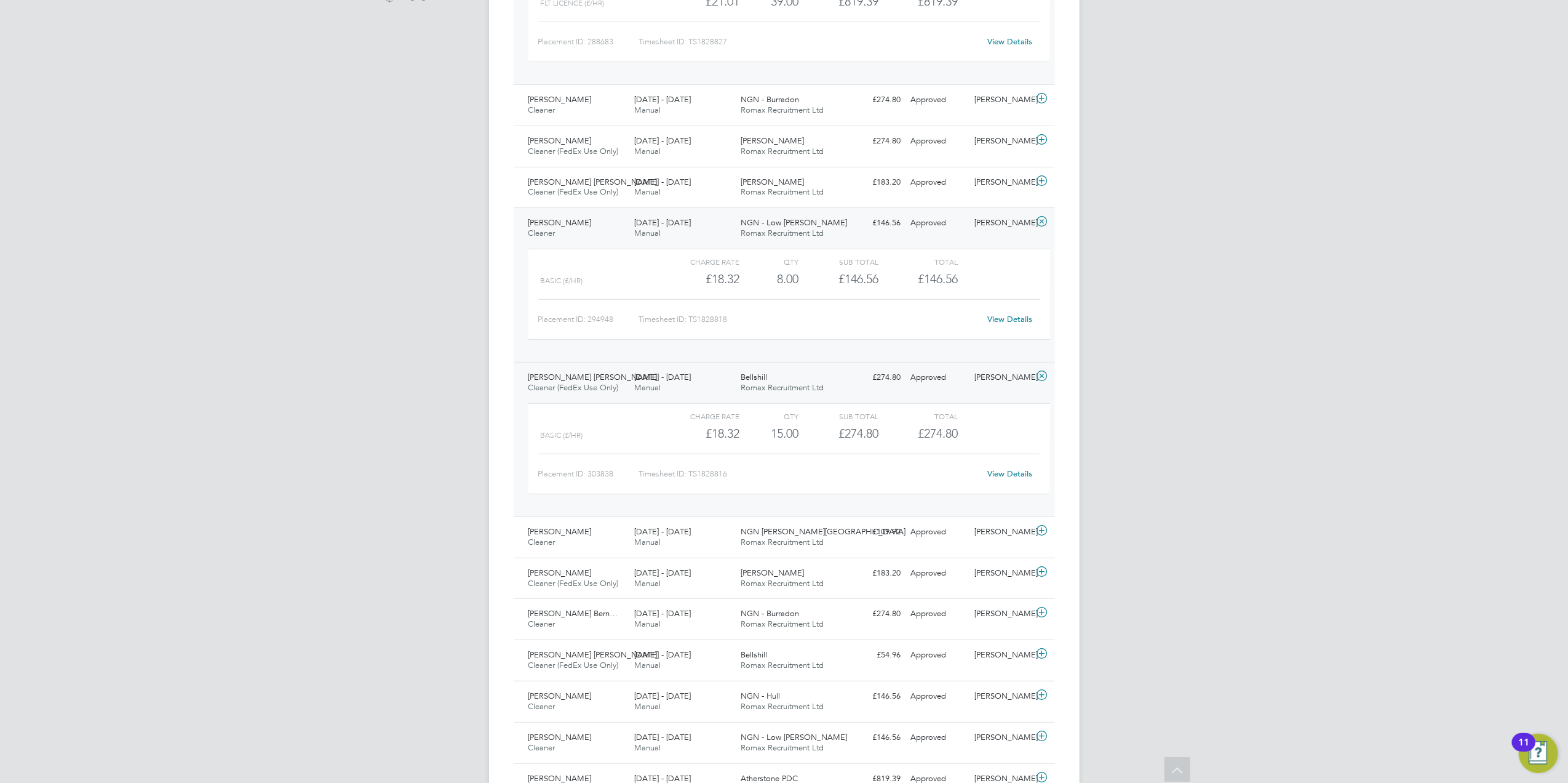
scroll to position [328, 0]
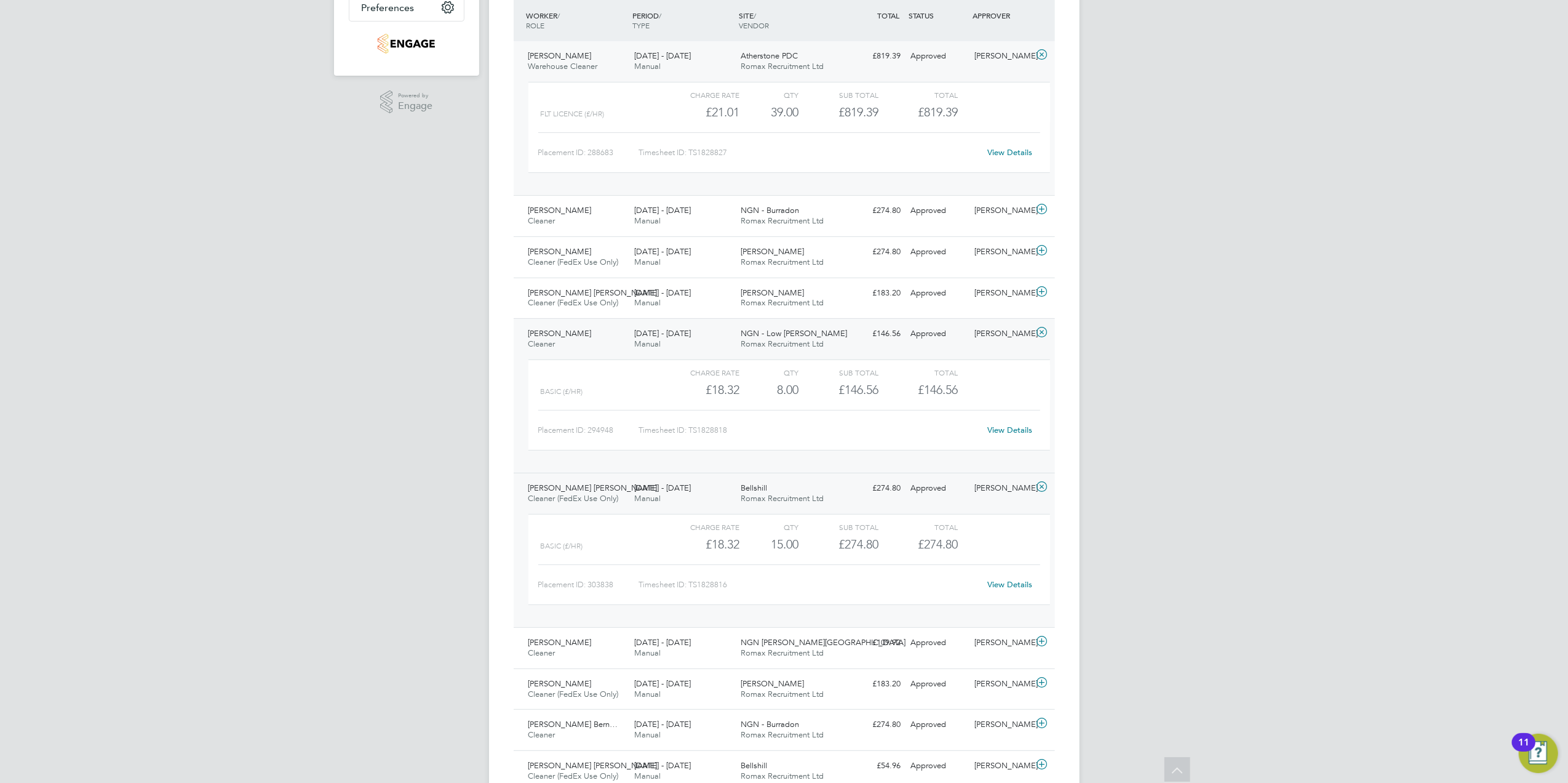
click at [739, 49] on div "Atherstone PDC Romax Recruitment Ltd" at bounding box center [789, 62] width 107 height 31
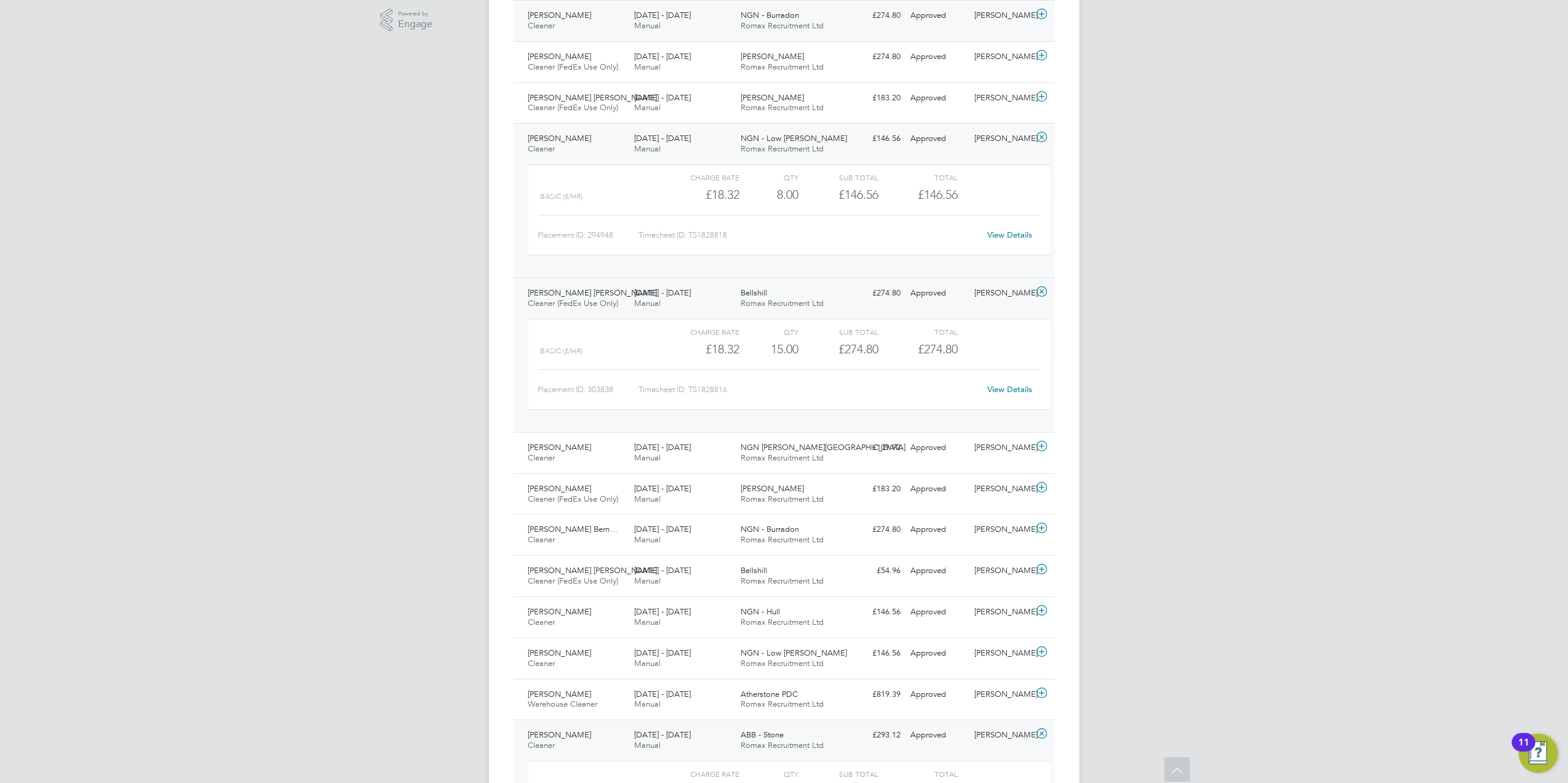
scroll to position [492, 0]
